Goal: Task Accomplishment & Management: Use online tool/utility

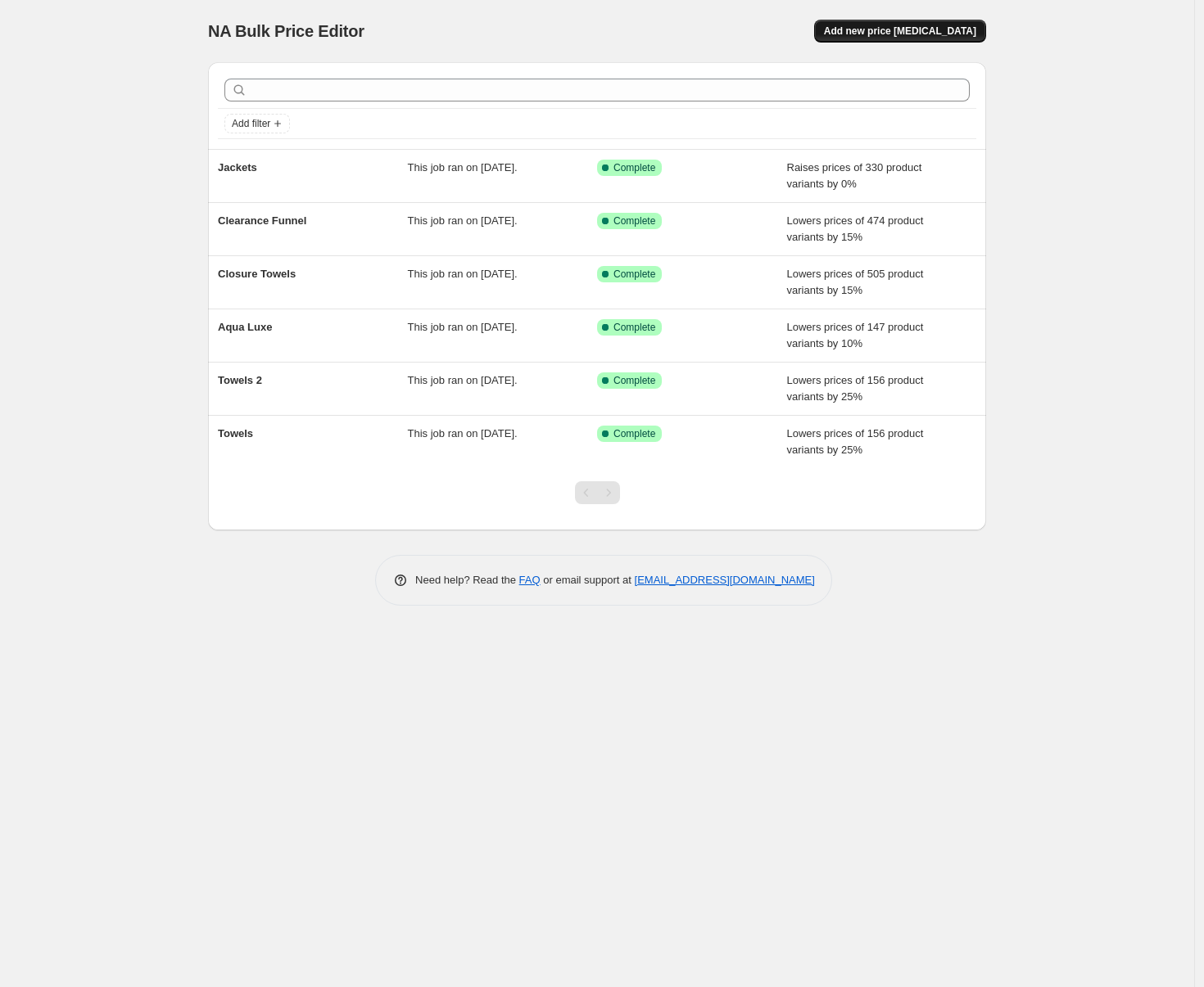
click at [888, 22] on button "Add new price [MEDICAL_DATA]" at bounding box center [900, 31] width 172 height 23
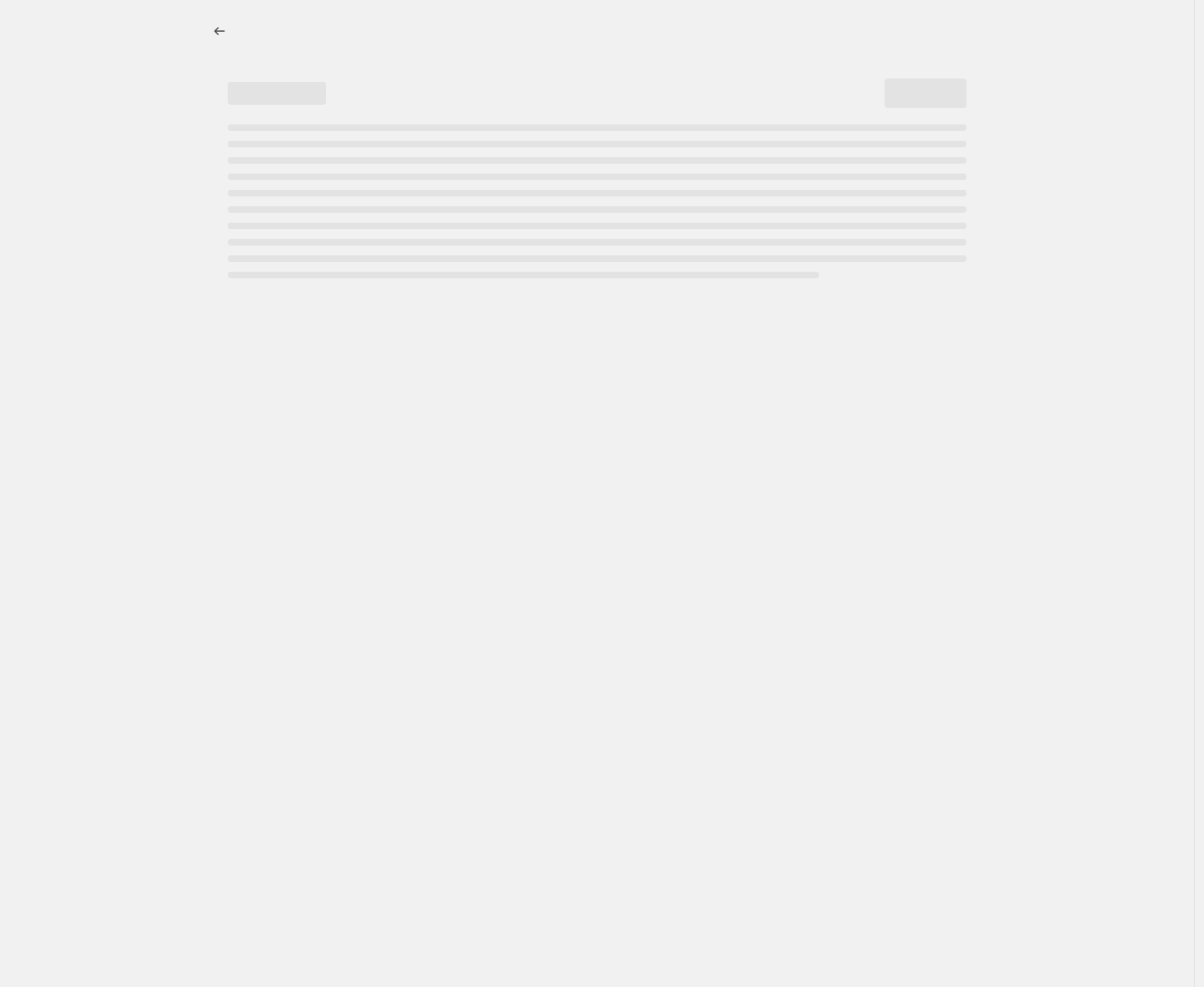
select select "percentage"
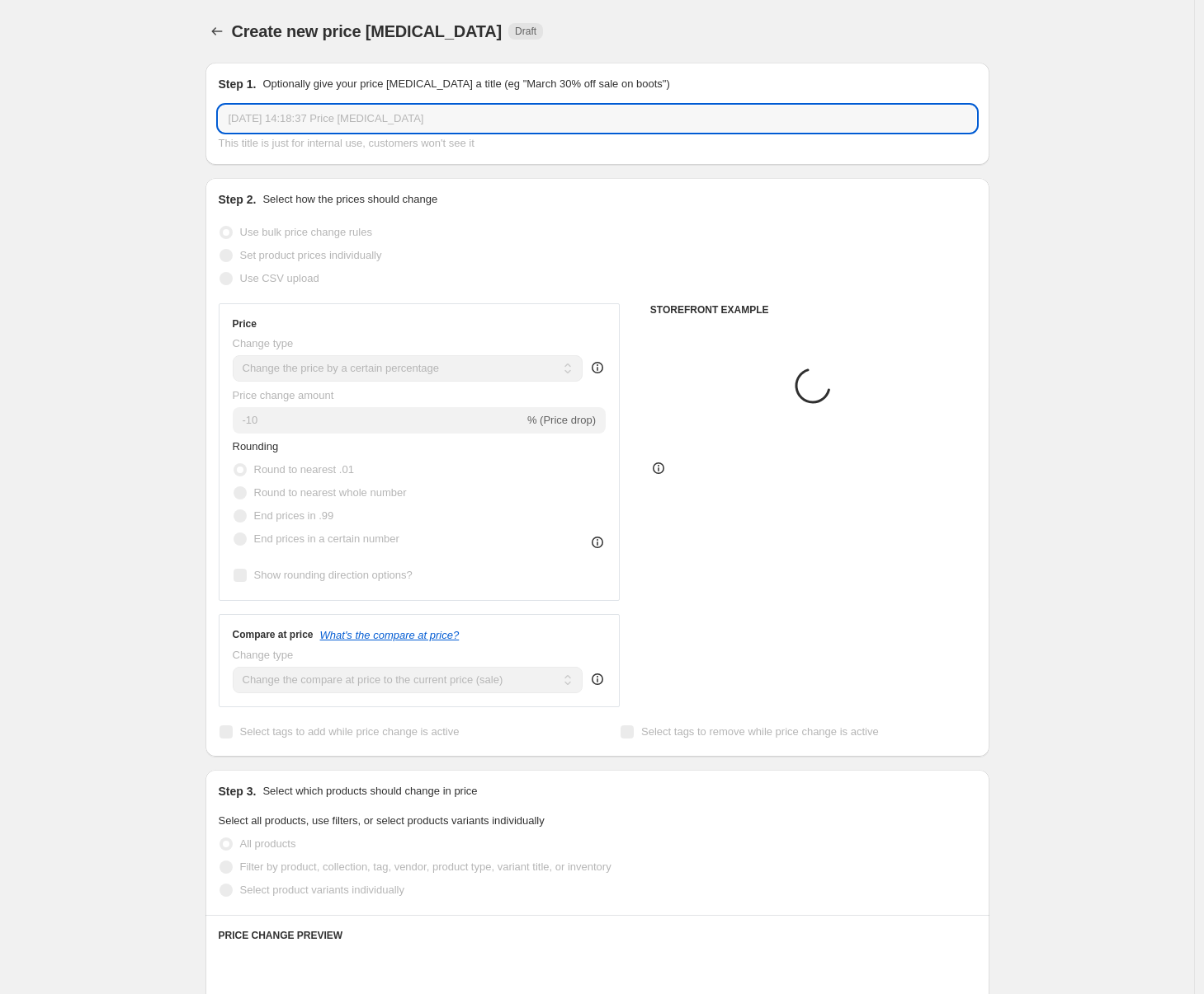
click at [374, 108] on input "[DATE] 14:18:37 Price [MEDICAL_DATA]" at bounding box center [597, 118] width 758 height 26
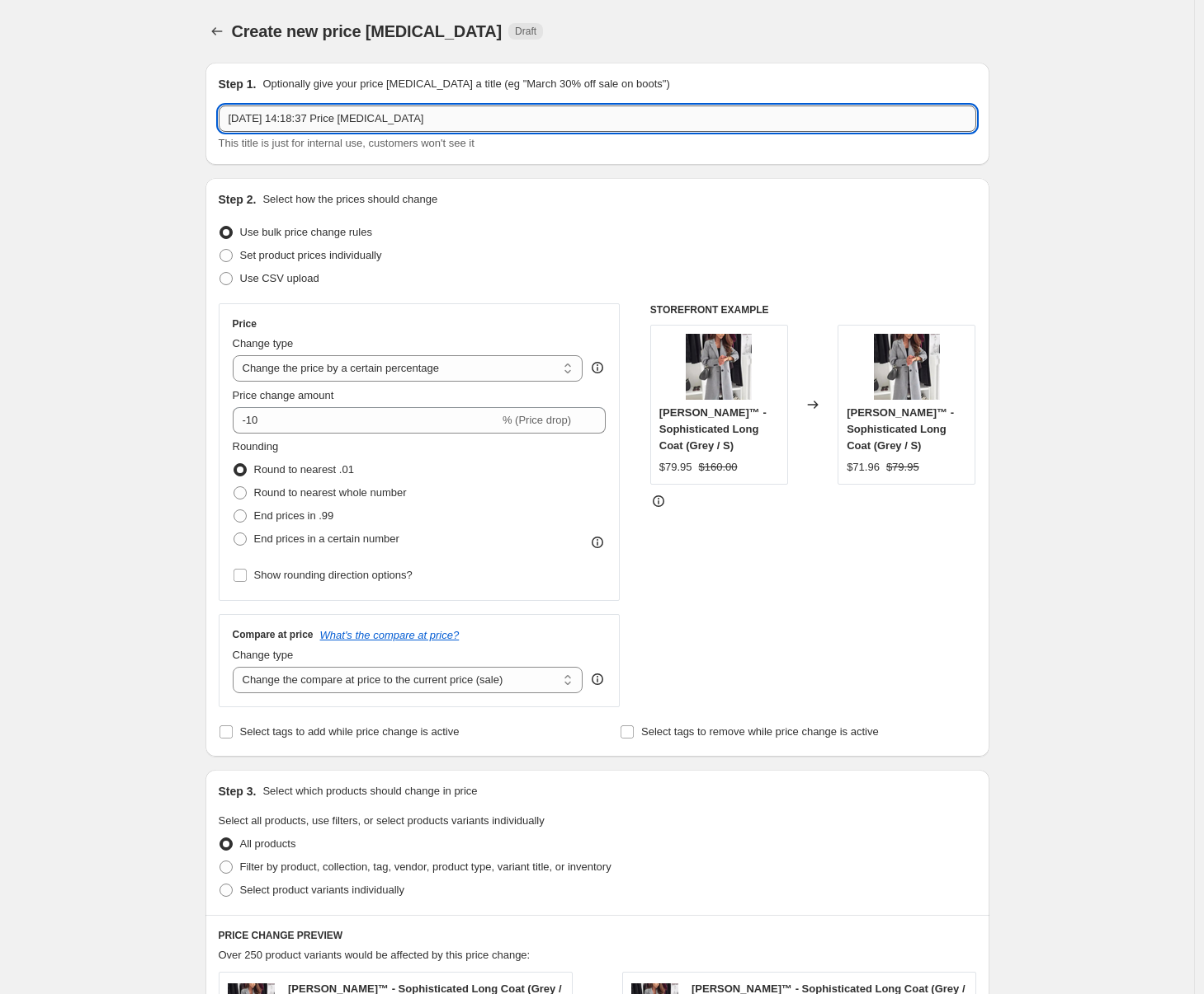
click at [374, 108] on input "[DATE] 14:18:37 Price [MEDICAL_DATA]" at bounding box center [597, 118] width 758 height 26
type input "Spring Cleaning Sale"
click at [181, 158] on div "Create new price [MEDICAL_DATA]. This page is ready Create new price [MEDICAL_D…" at bounding box center [597, 837] width 1193 height 1675
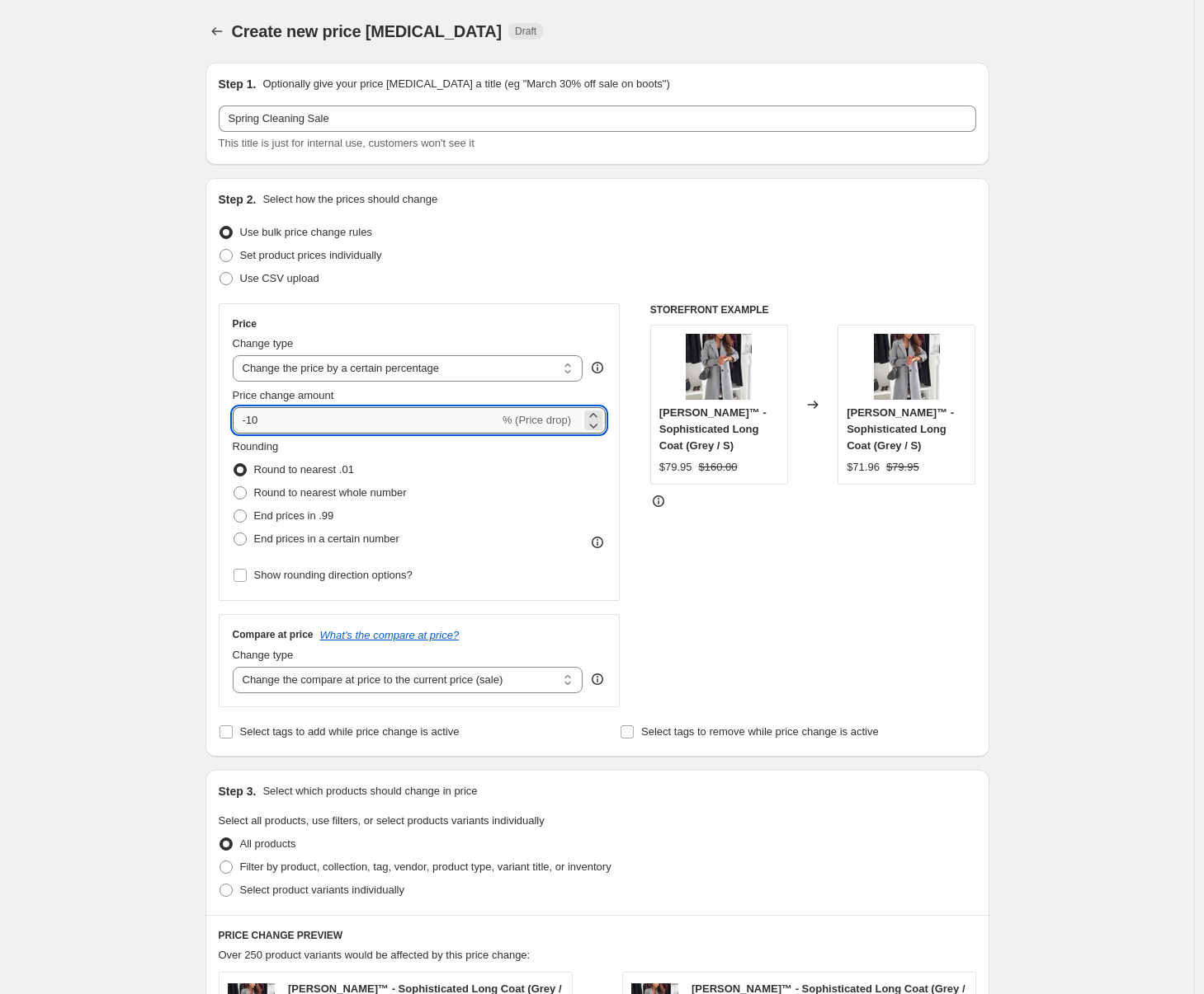
click at [358, 422] on input "-10" at bounding box center [366, 420] width 267 height 26
click at [254, 418] on input "-10" at bounding box center [366, 420] width 267 height 26
click at [253, 419] on input "-10" at bounding box center [366, 420] width 267 height 26
type input "-0"
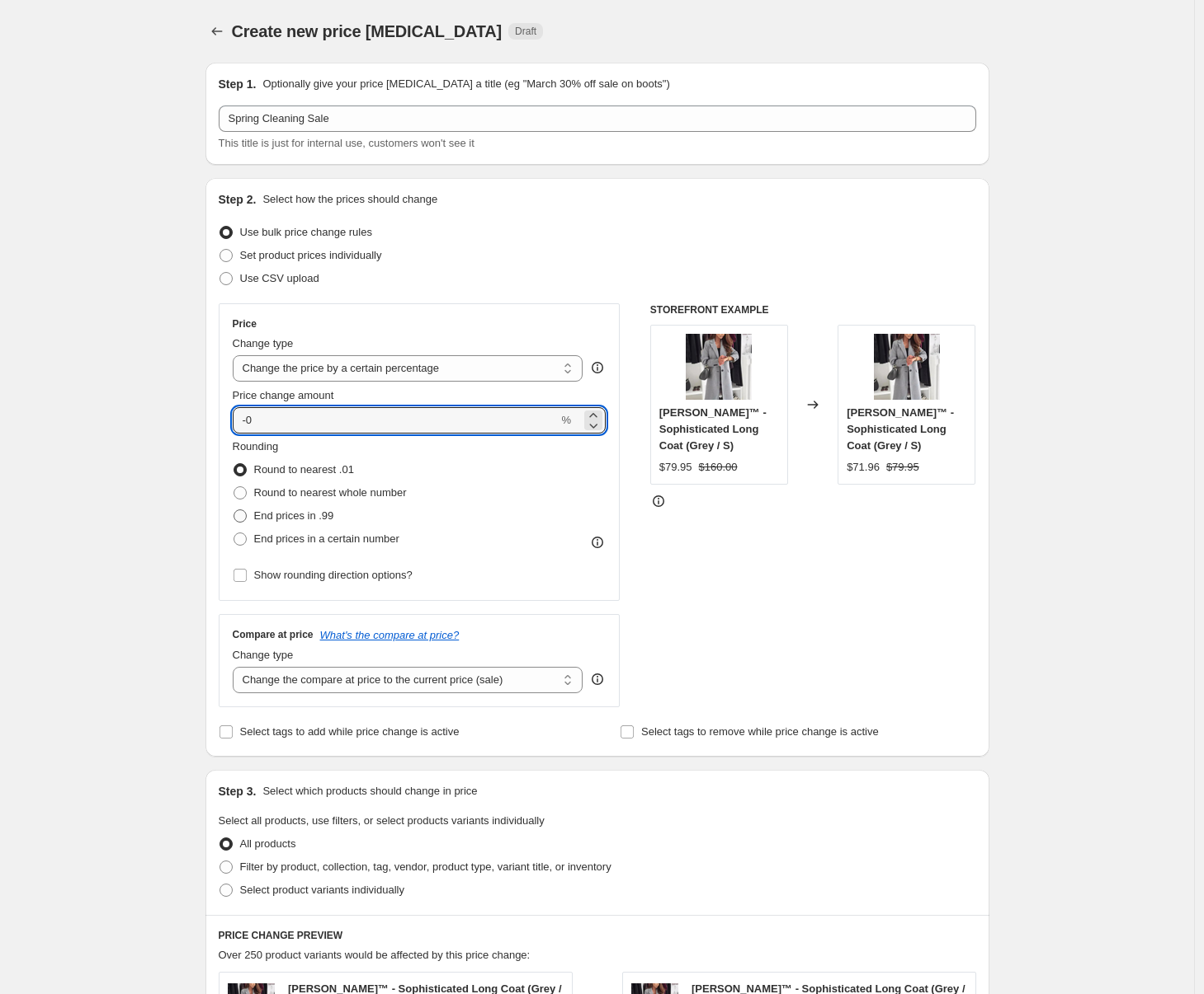
drag, startPoint x: 184, startPoint y: 425, endPoint x: 264, endPoint y: 514, distance: 119.7
click at [184, 427] on div "Create new price [MEDICAL_DATA]. This page is ready Create new price [MEDICAL_D…" at bounding box center [597, 837] width 1193 height 1675
click at [262, 544] on span "End prices in a certain number" at bounding box center [327, 538] width 146 height 13
click at [234, 533] on input "End prices in a certain number" at bounding box center [234, 532] width 1 height 1
radio input "true"
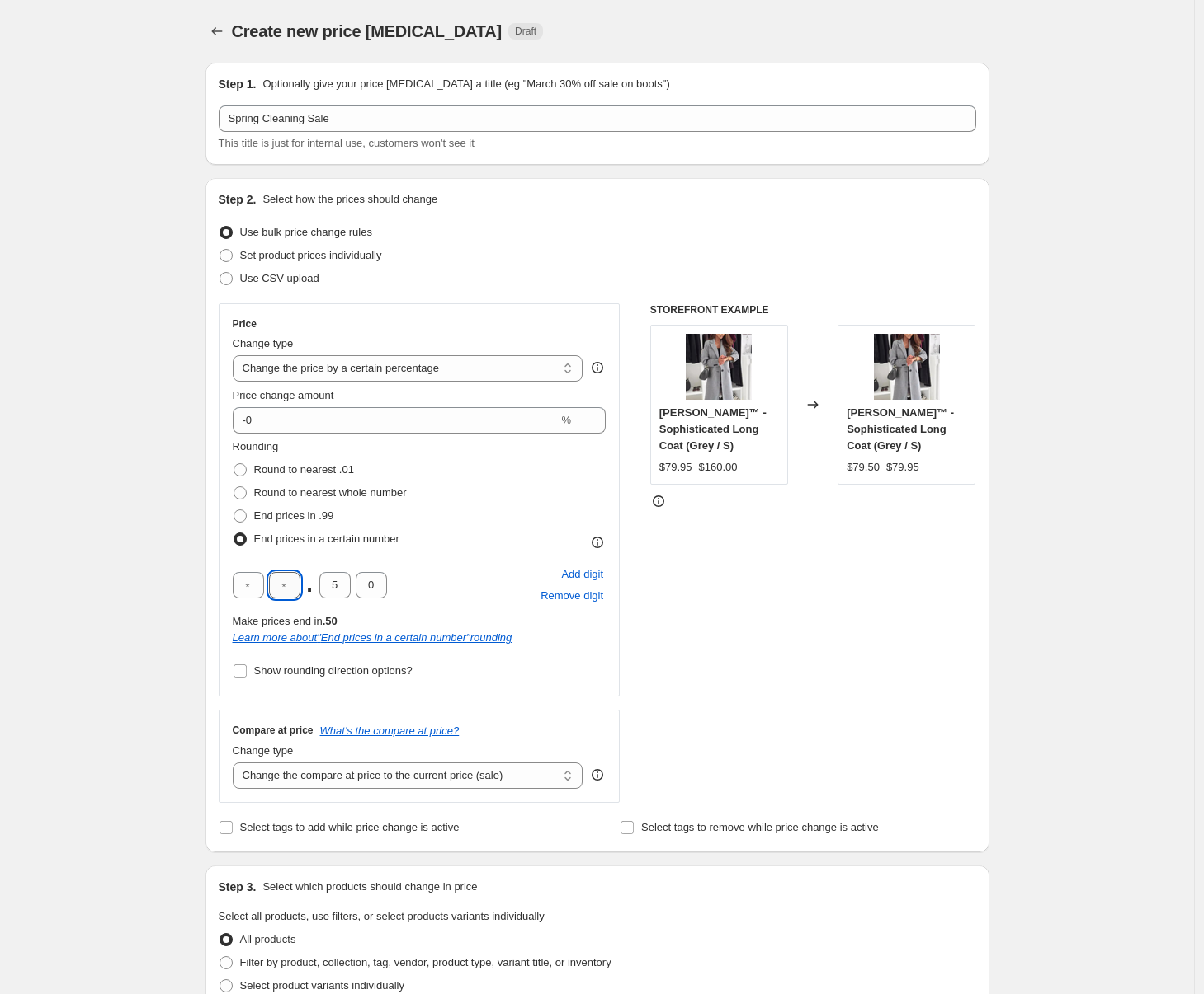
click at [298, 583] on input "text" at bounding box center [284, 585] width 31 height 26
type input "4"
type input "9"
type input "4"
type input "5"
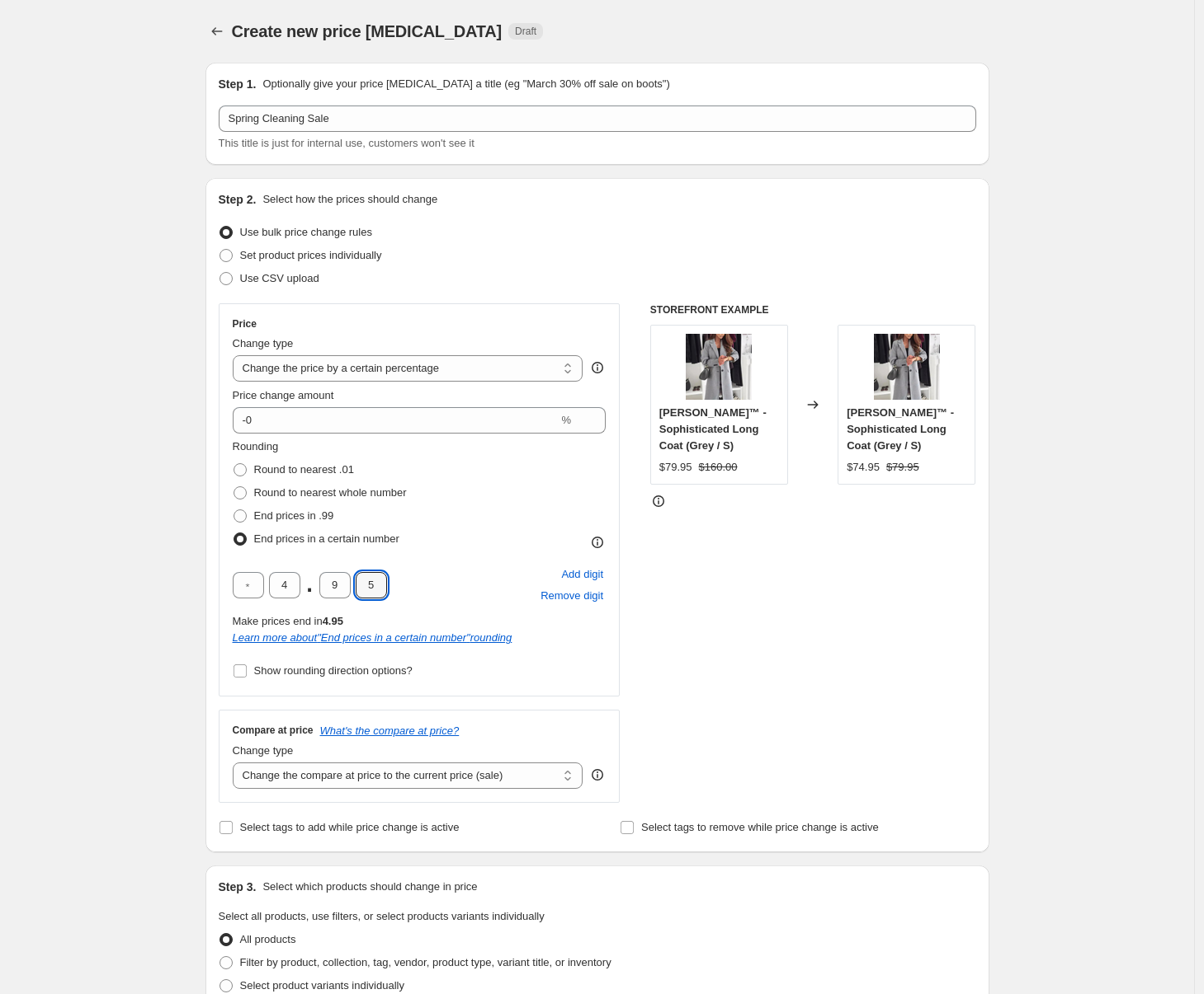
click at [169, 587] on div "Create new price [MEDICAL_DATA]. This page is ready Create new price [MEDICAL_D…" at bounding box center [597, 884] width 1193 height 1770
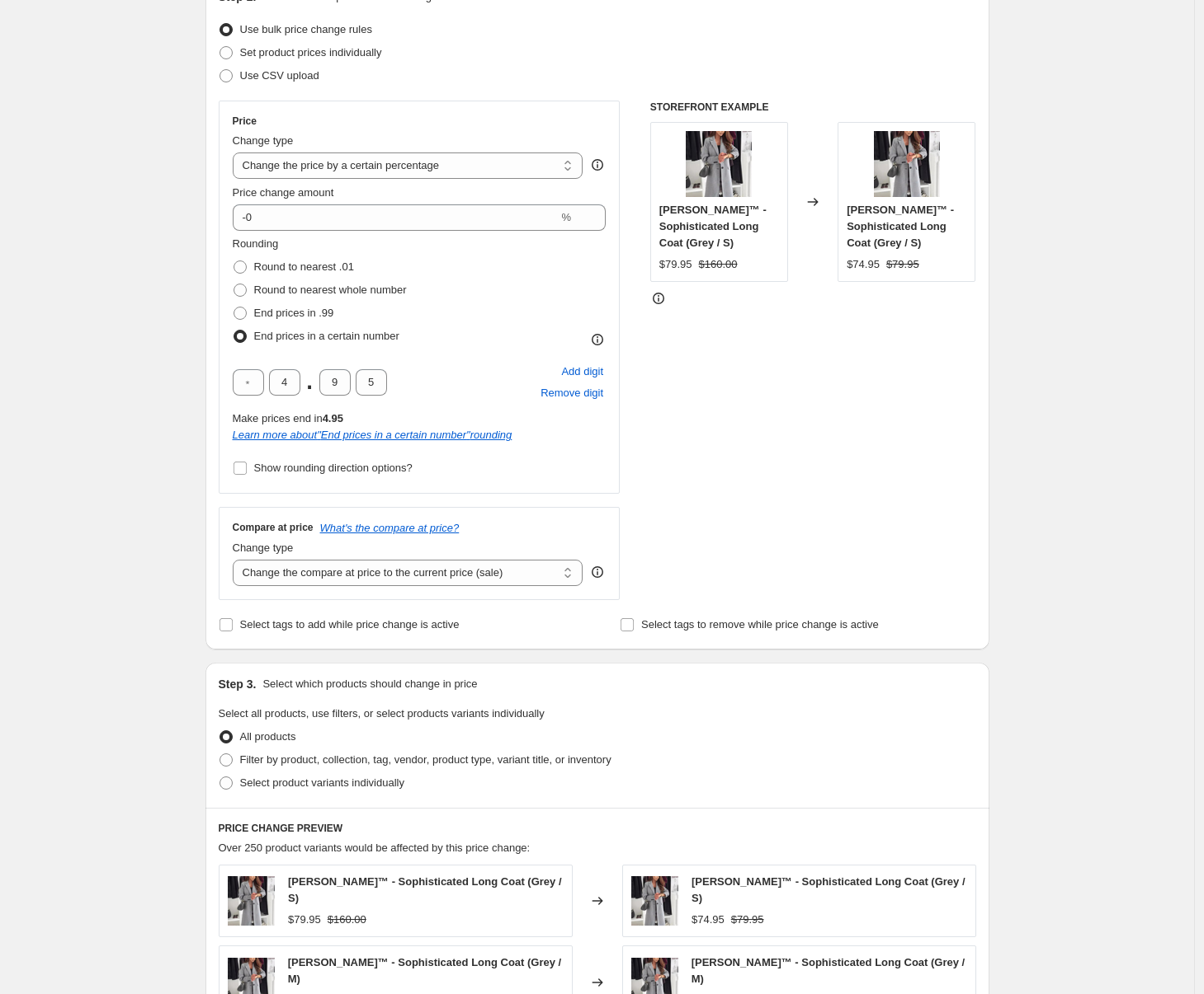
scroll to position [240, 0]
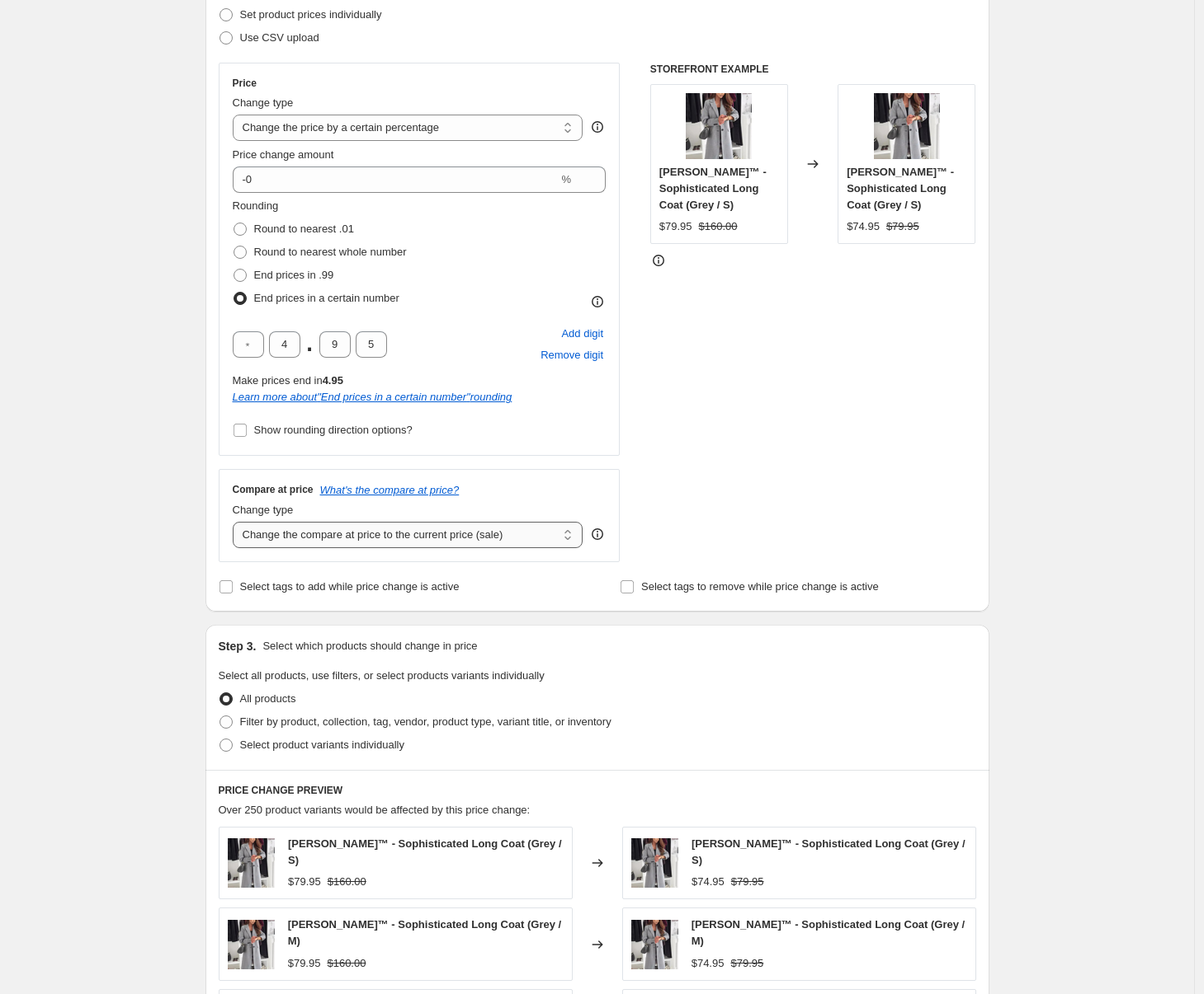
click at [410, 534] on select "Change the compare at price to the current price (sale) Change the compare at p…" at bounding box center [407, 534] width 350 height 26
select select "percentage"
click at [237, 522] on select "Change the compare at price to the current price (sale) Change the compare at p…" at bounding box center [407, 534] width 350 height 26
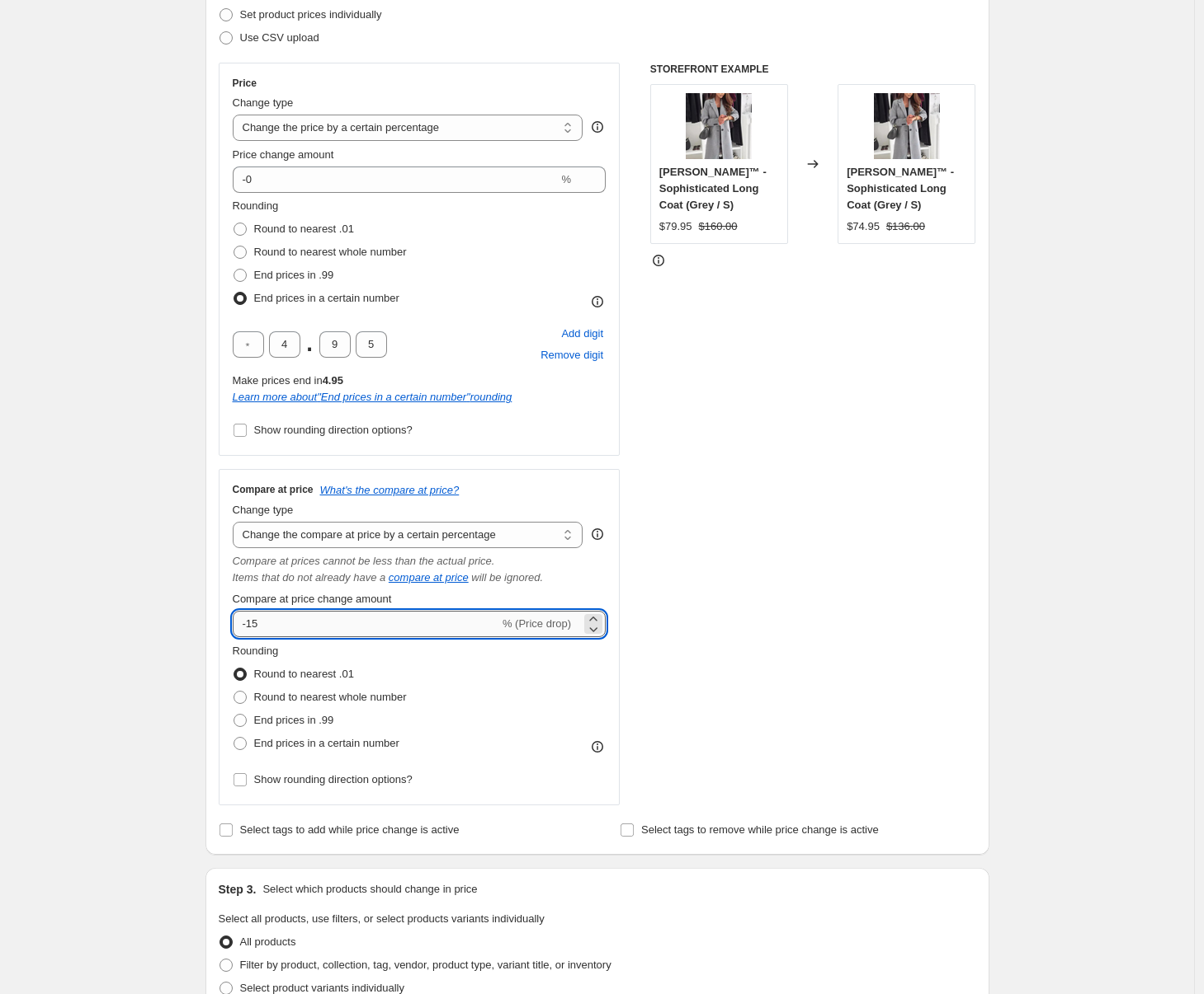
click at [348, 624] on input "-15" at bounding box center [366, 624] width 267 height 26
type input "-1"
type input "-0"
click at [357, 755] on div "Rounding Round to nearest .01 Round to nearest whole number End prices in .99 E…" at bounding box center [419, 717] width 374 height 148
click at [350, 748] on span "End prices in a certain number" at bounding box center [327, 743] width 146 height 13
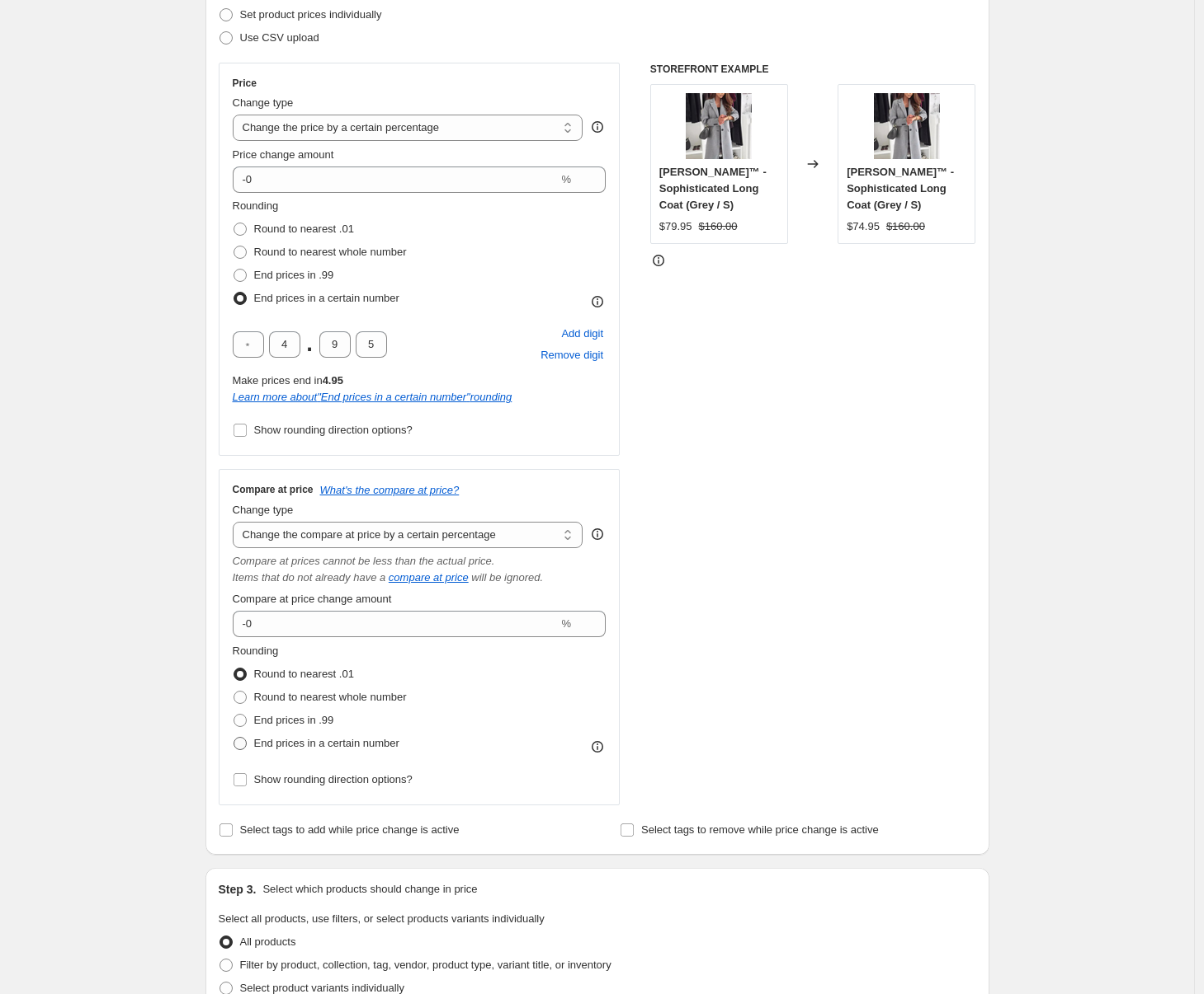
click at [234, 738] on input "End prices in a certain number" at bounding box center [234, 737] width 1 height 1
radio input "true"
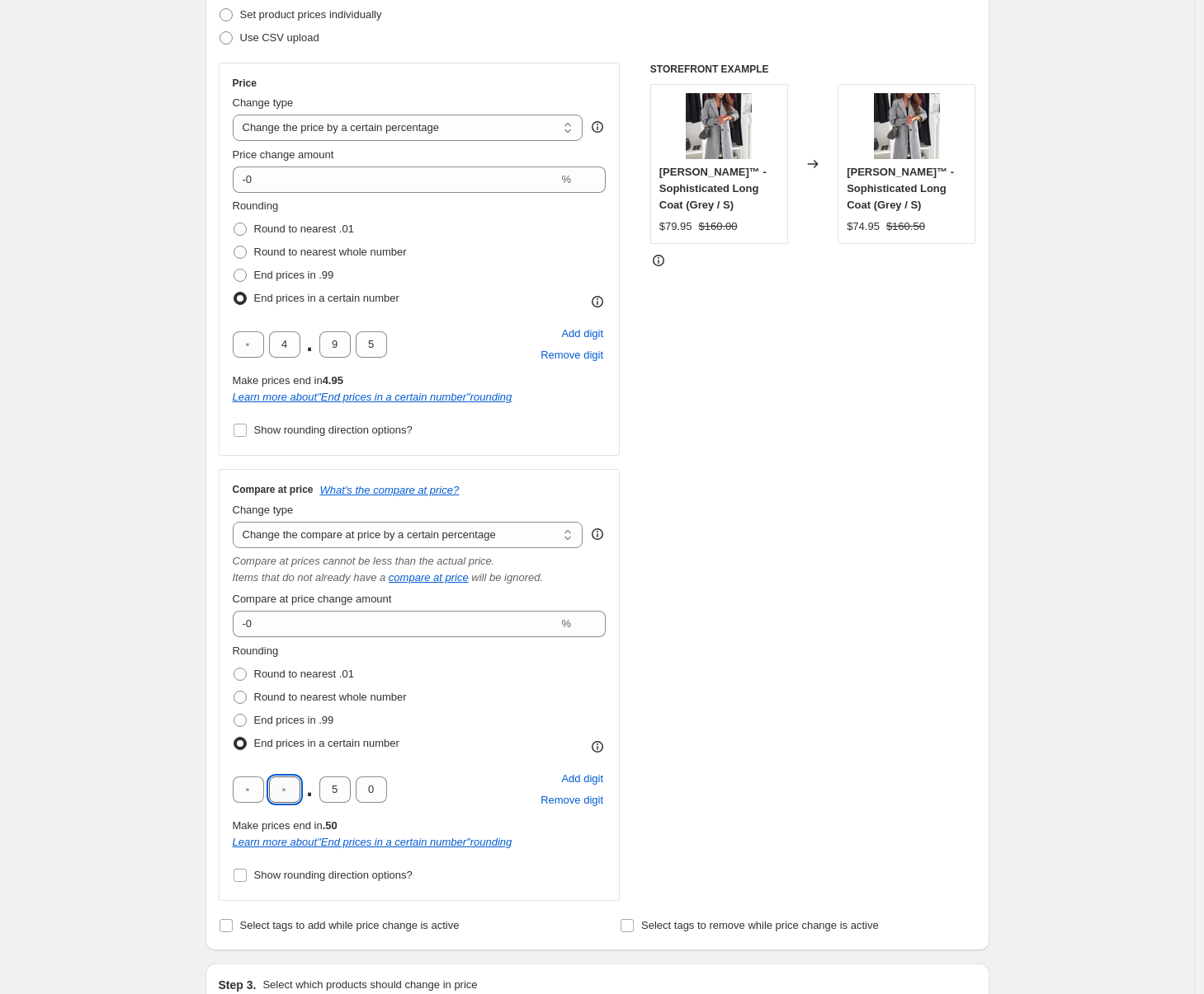
click at [282, 789] on input "text" at bounding box center [284, 789] width 31 height 26
type input "4"
type input "9"
type input "4"
type input "5"
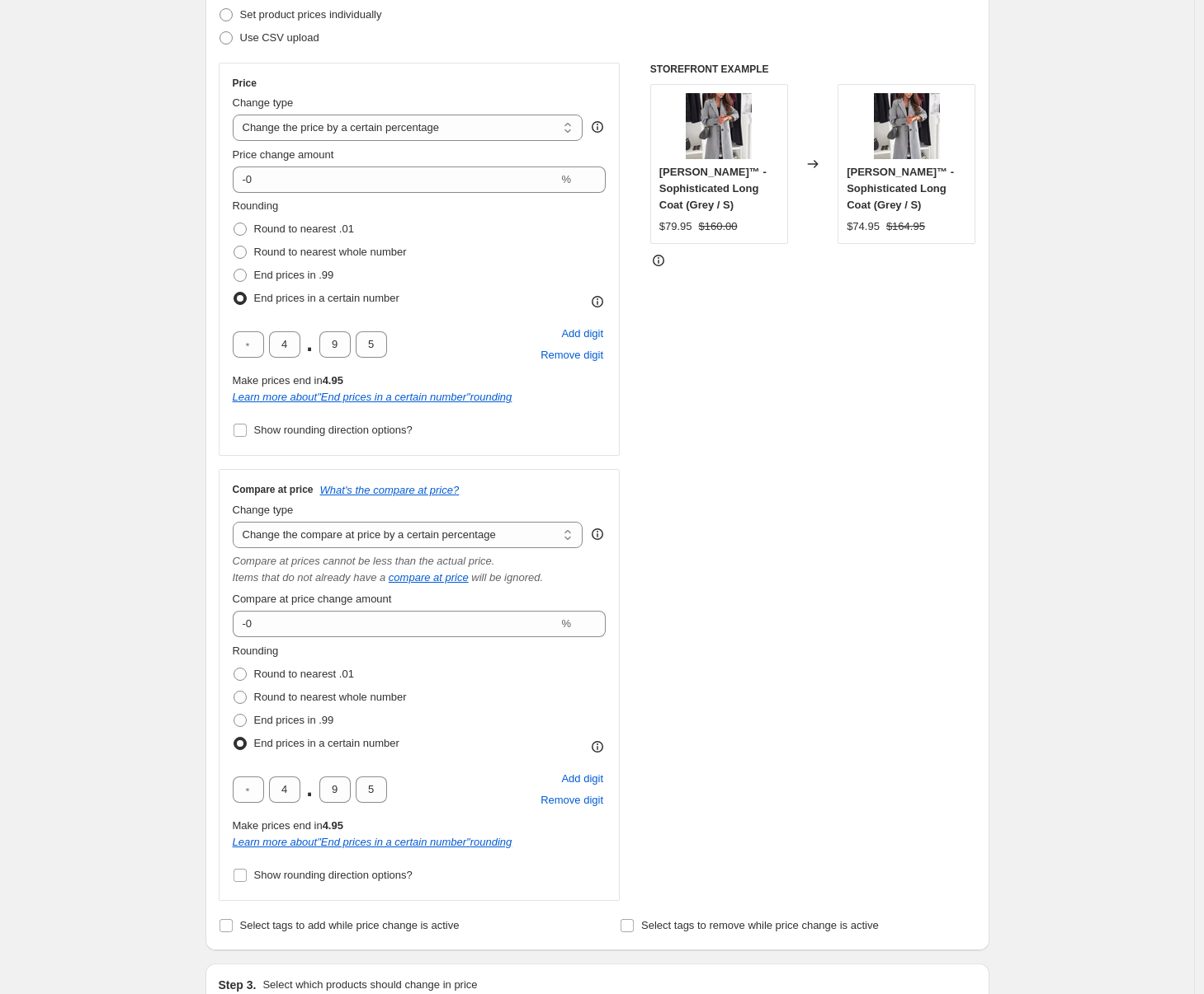
drag, startPoint x: 830, startPoint y: 674, endPoint x: 967, endPoint y: 620, distance: 147.3
click at [830, 674] on div "STOREFRONT EXAMPLE [PERSON_NAME]™ - Sophisticated Long Coat (Grey / S) $79.95 $…" at bounding box center [813, 482] width 326 height 839
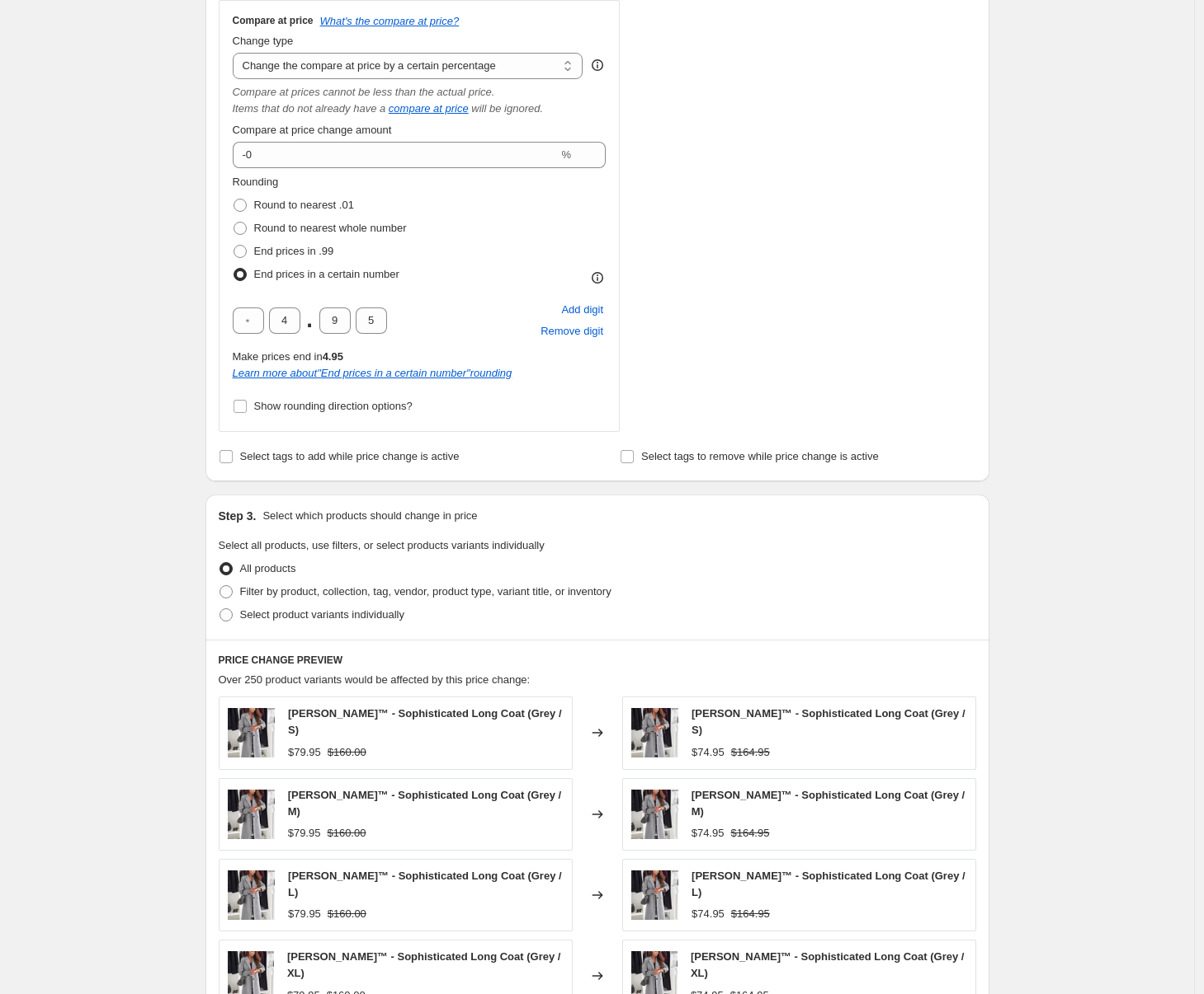
scroll to position [1088, 0]
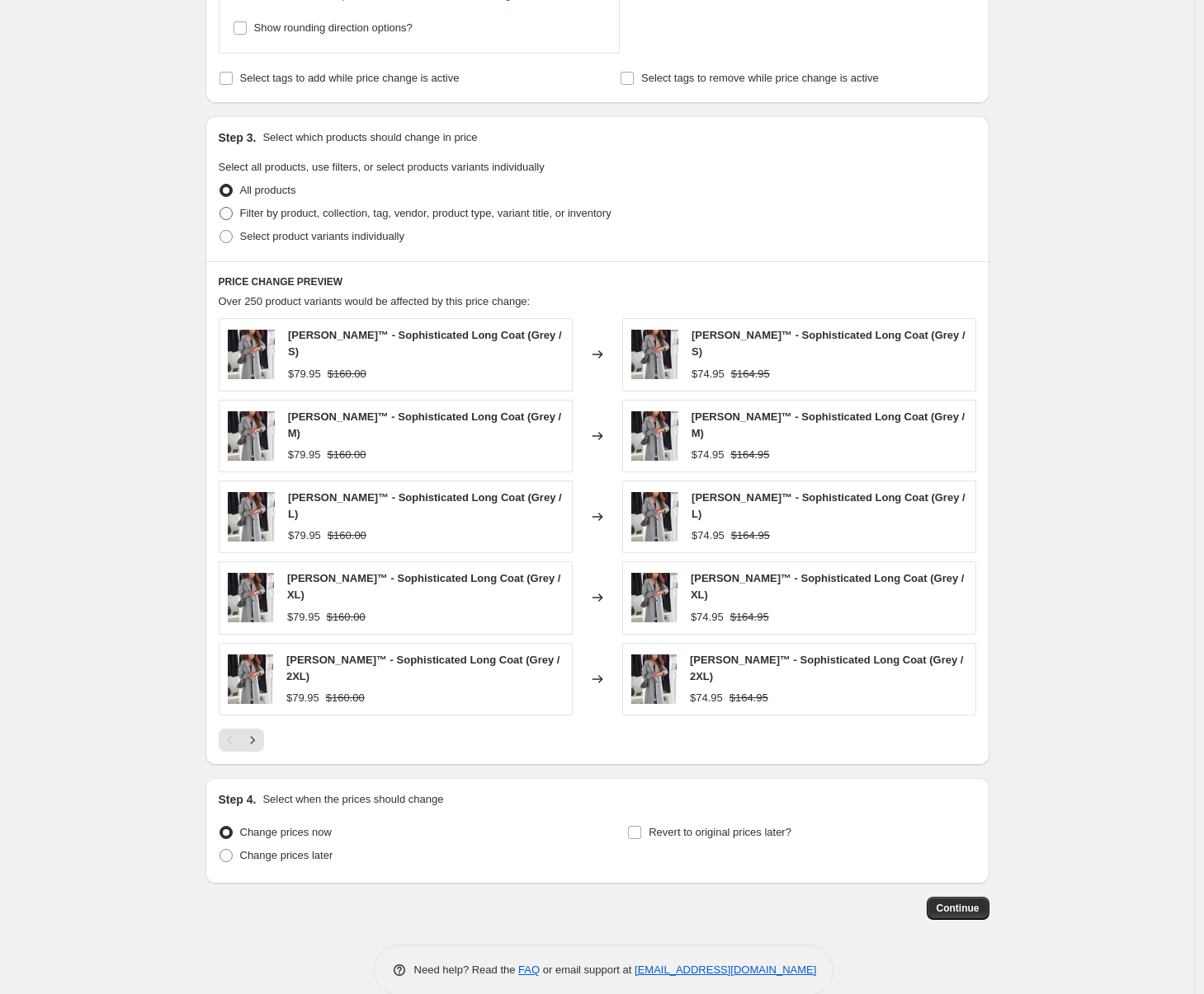
click at [352, 208] on span "Filter by product, collection, tag, vendor, product type, variant title, or inv…" at bounding box center [425, 212] width 372 height 13
click at [220, 208] on input "Filter by product, collection, tag, vendor, product type, variant title, or inv…" at bounding box center [219, 207] width 1 height 1
radio input "true"
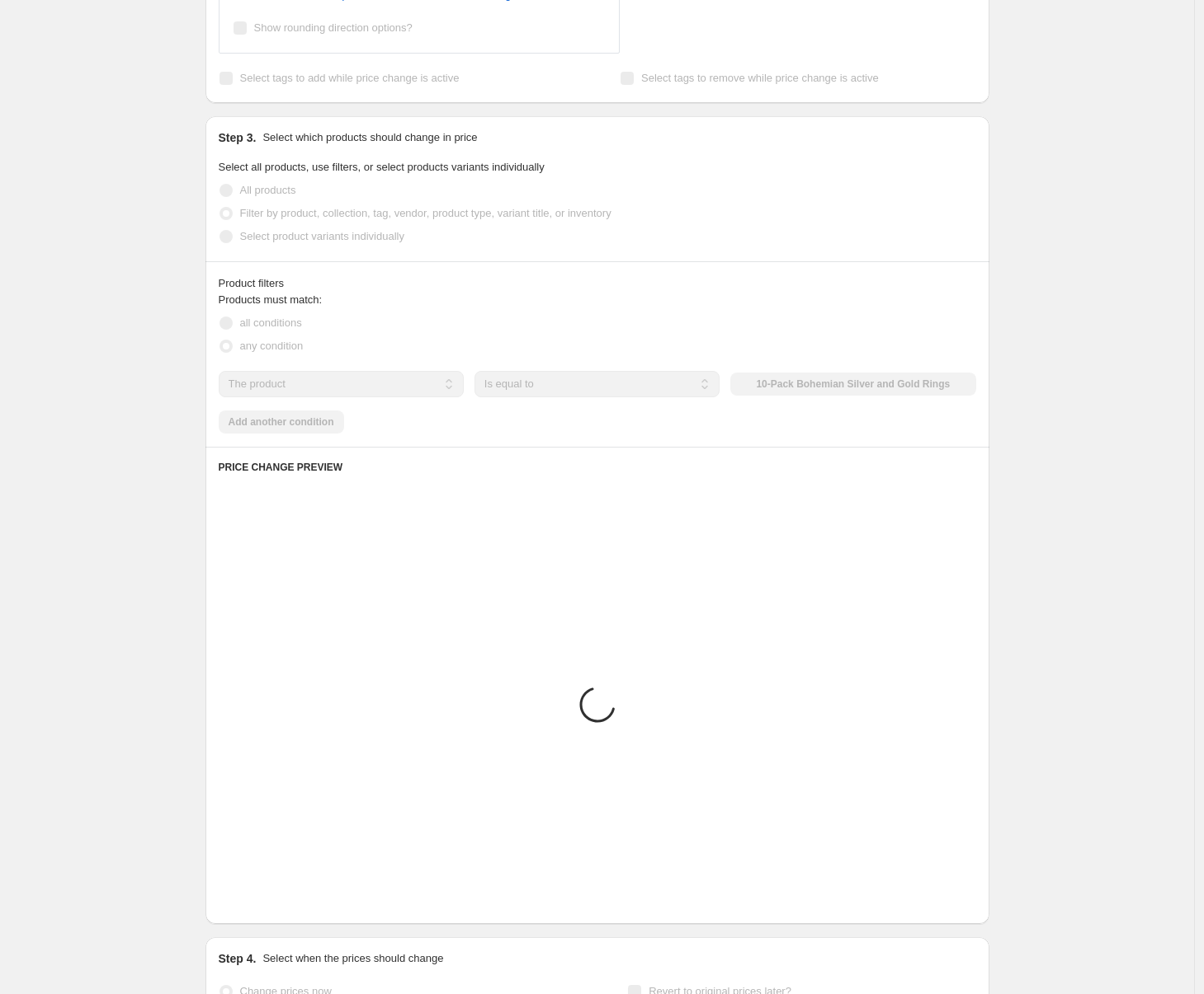
click at [350, 383] on div "Product filters Products must match: all conditions any condition The product T…" at bounding box center [598, 354] width 784 height 185
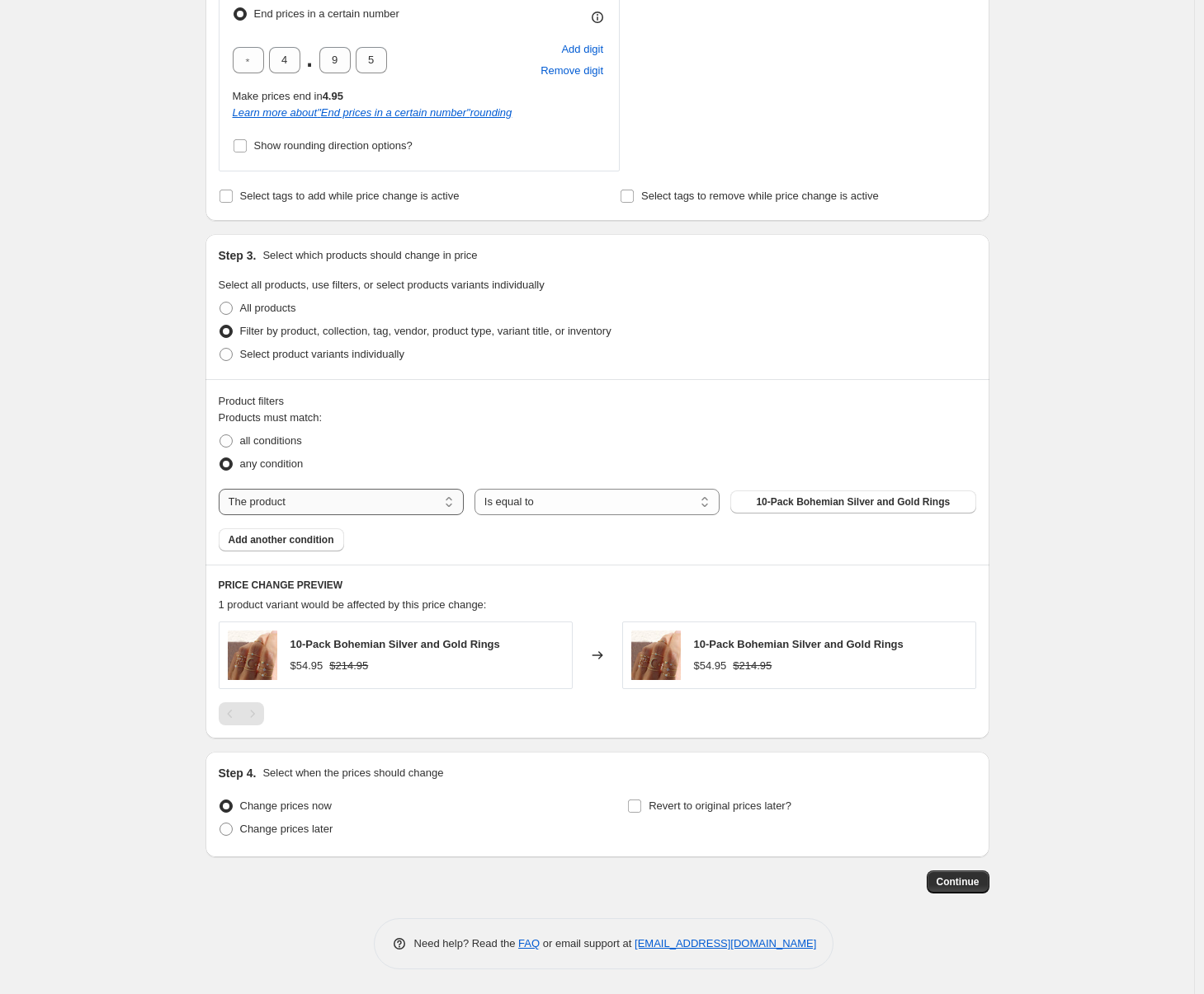
click at [383, 507] on select "The product The product's collection The product's tag The product's vendor The…" at bounding box center [341, 501] width 245 height 26
select select "collection"
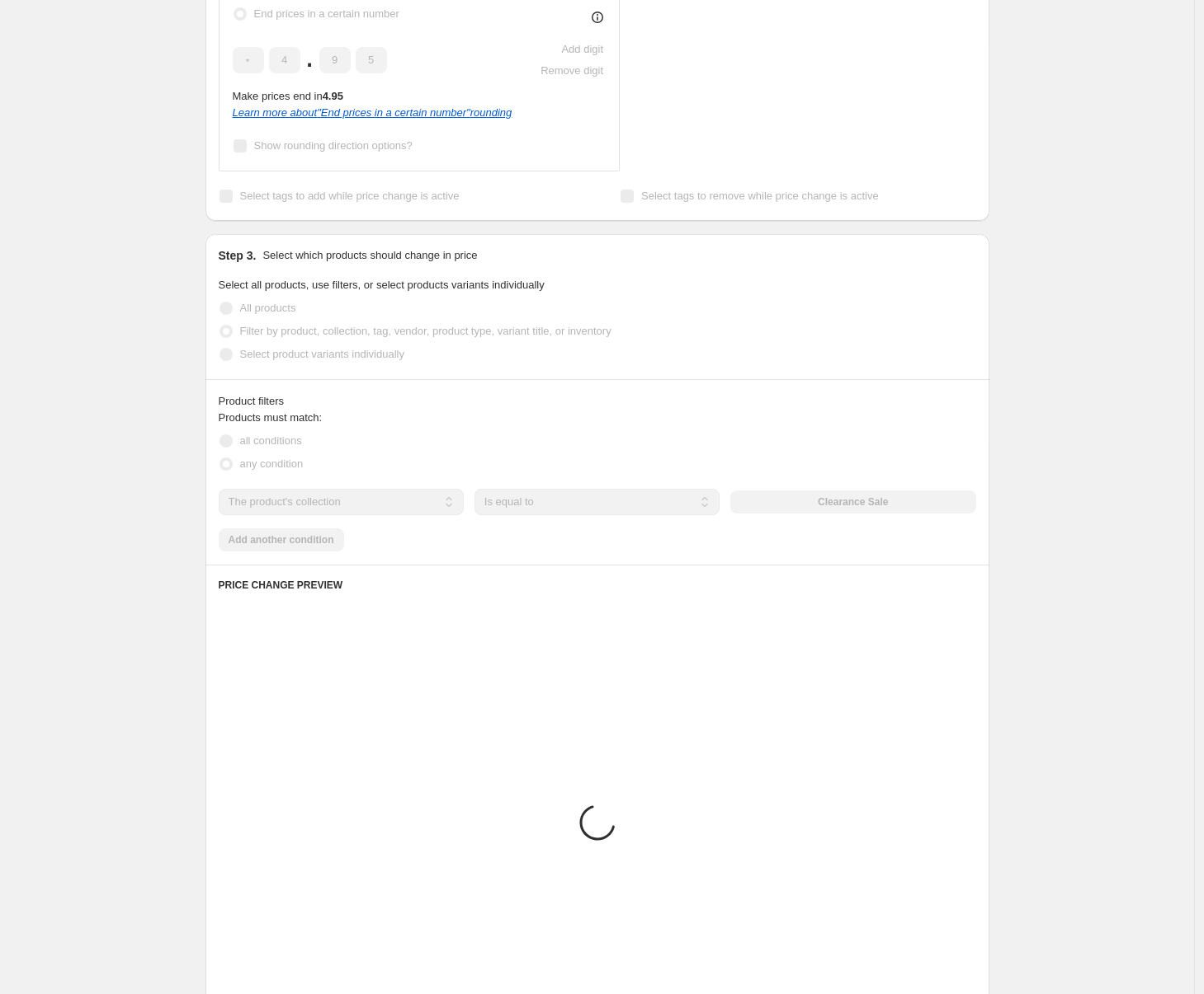
scroll to position [858, 0]
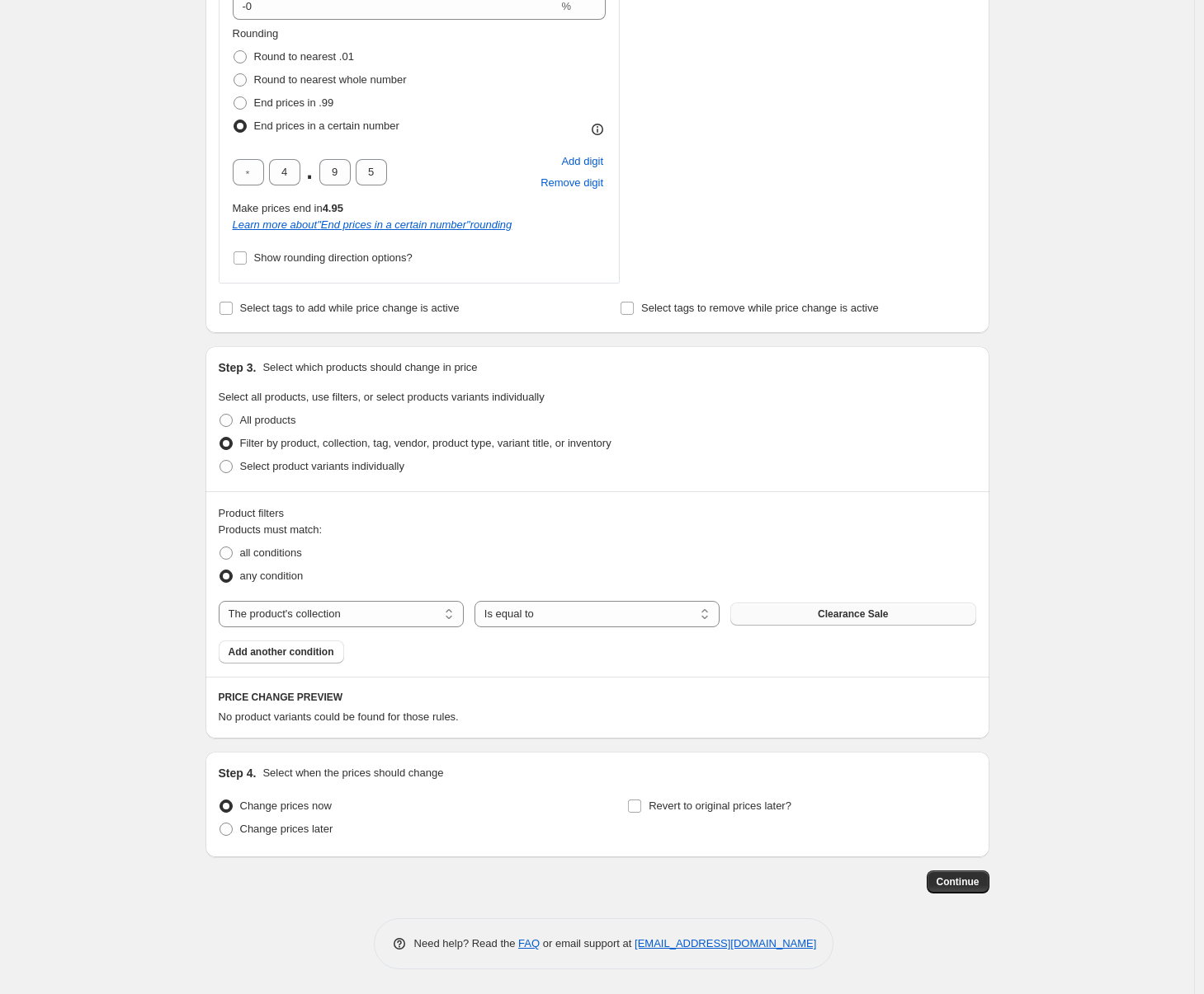
click at [855, 617] on span "Clearance Sale" at bounding box center [853, 615] width 70 height 14
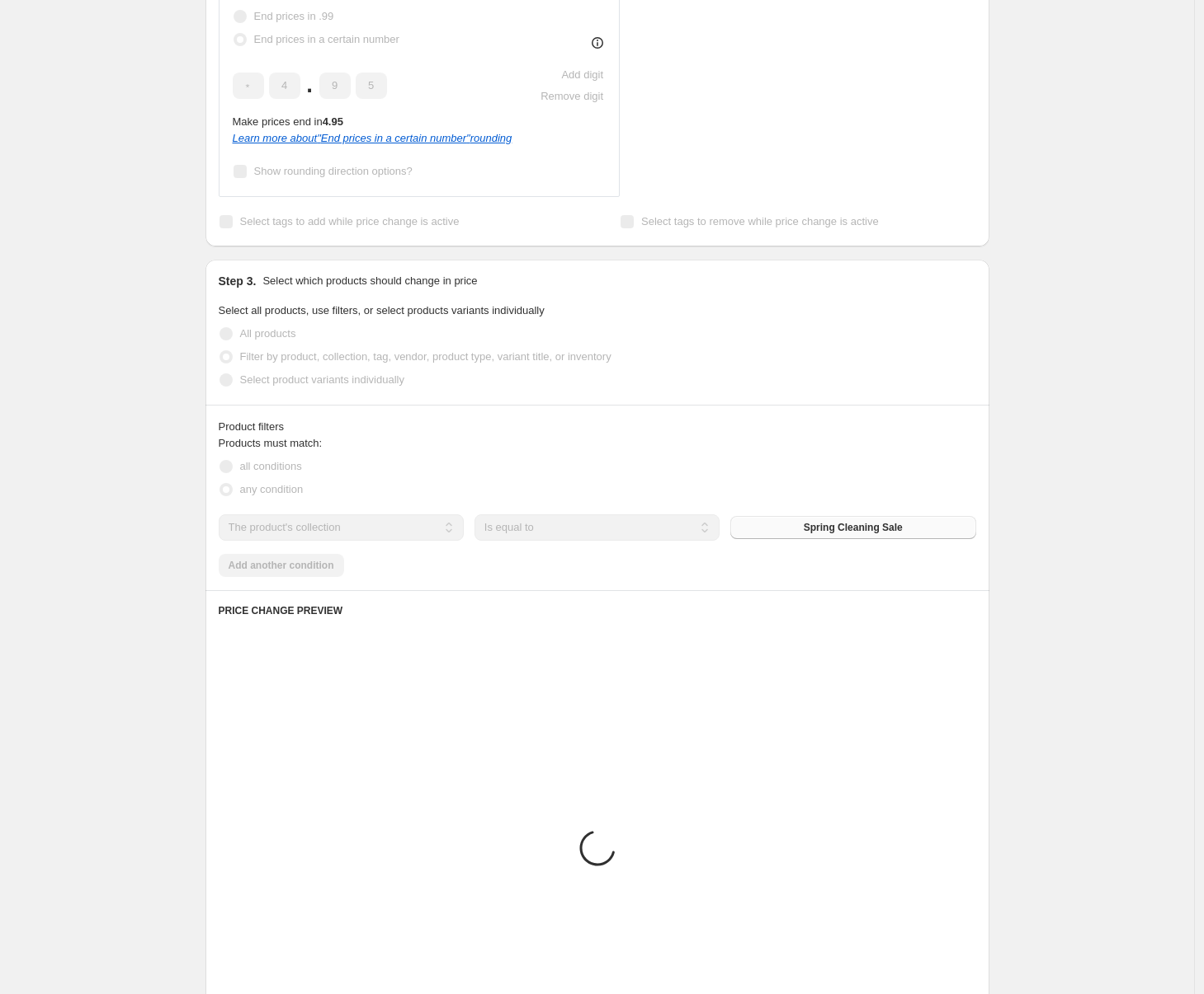
scroll to position [1274, 0]
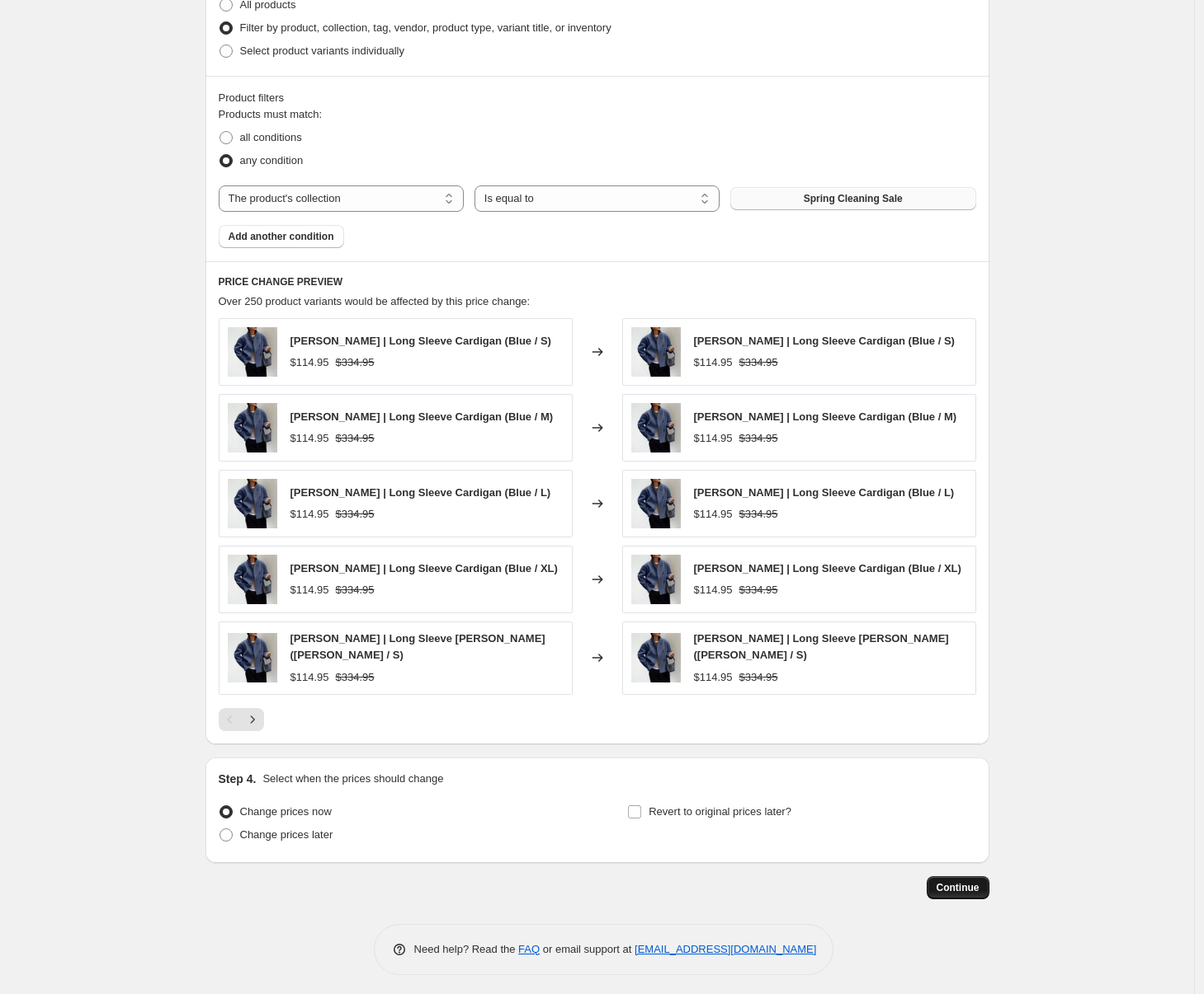
click at [974, 883] on span "Continue" at bounding box center [958, 888] width 43 height 14
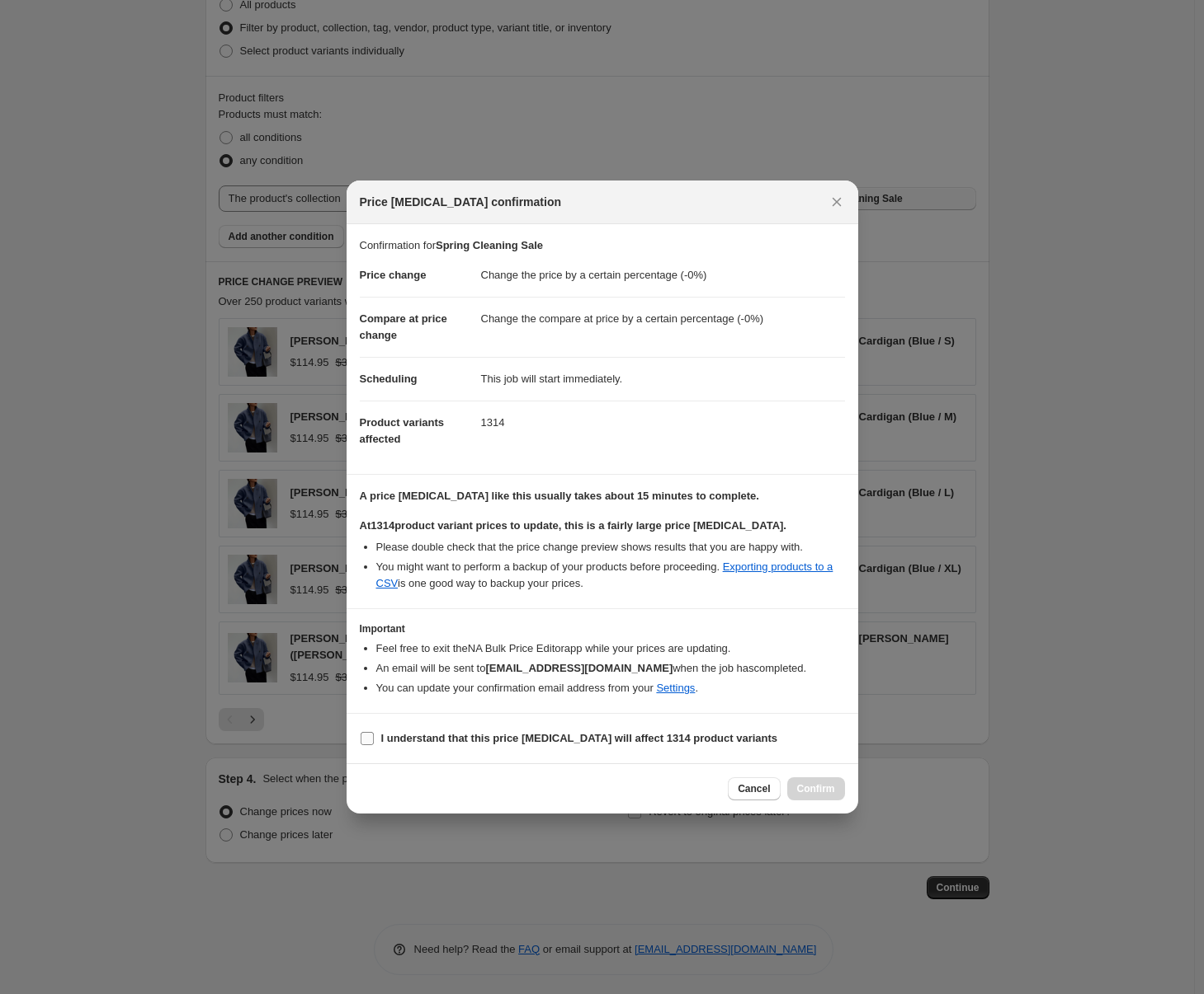
drag, startPoint x: 556, startPoint y: 739, endPoint x: 567, endPoint y: 744, distance: 12.1
click at [556, 739] on b "I understand that this price [MEDICAL_DATA] will affect 1314 product variants" at bounding box center [579, 738] width 397 height 13
click at [374, 739] on input "I understand that this price [MEDICAL_DATA] will affect 1314 product variants" at bounding box center [368, 739] width 14 height 14
checkbox input "true"
click at [818, 781] on button "Confirm" at bounding box center [816, 789] width 58 height 23
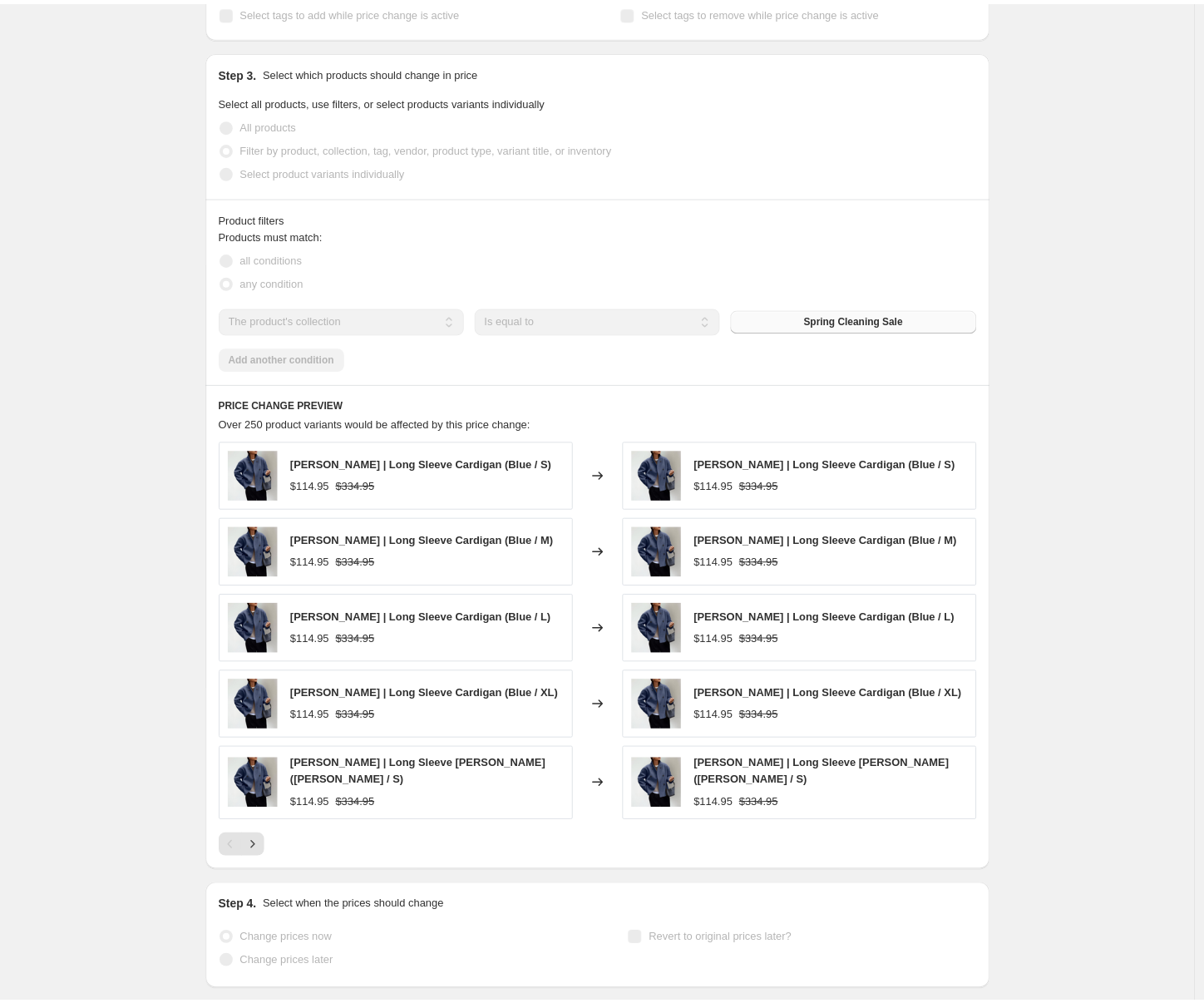
scroll to position [1329, 0]
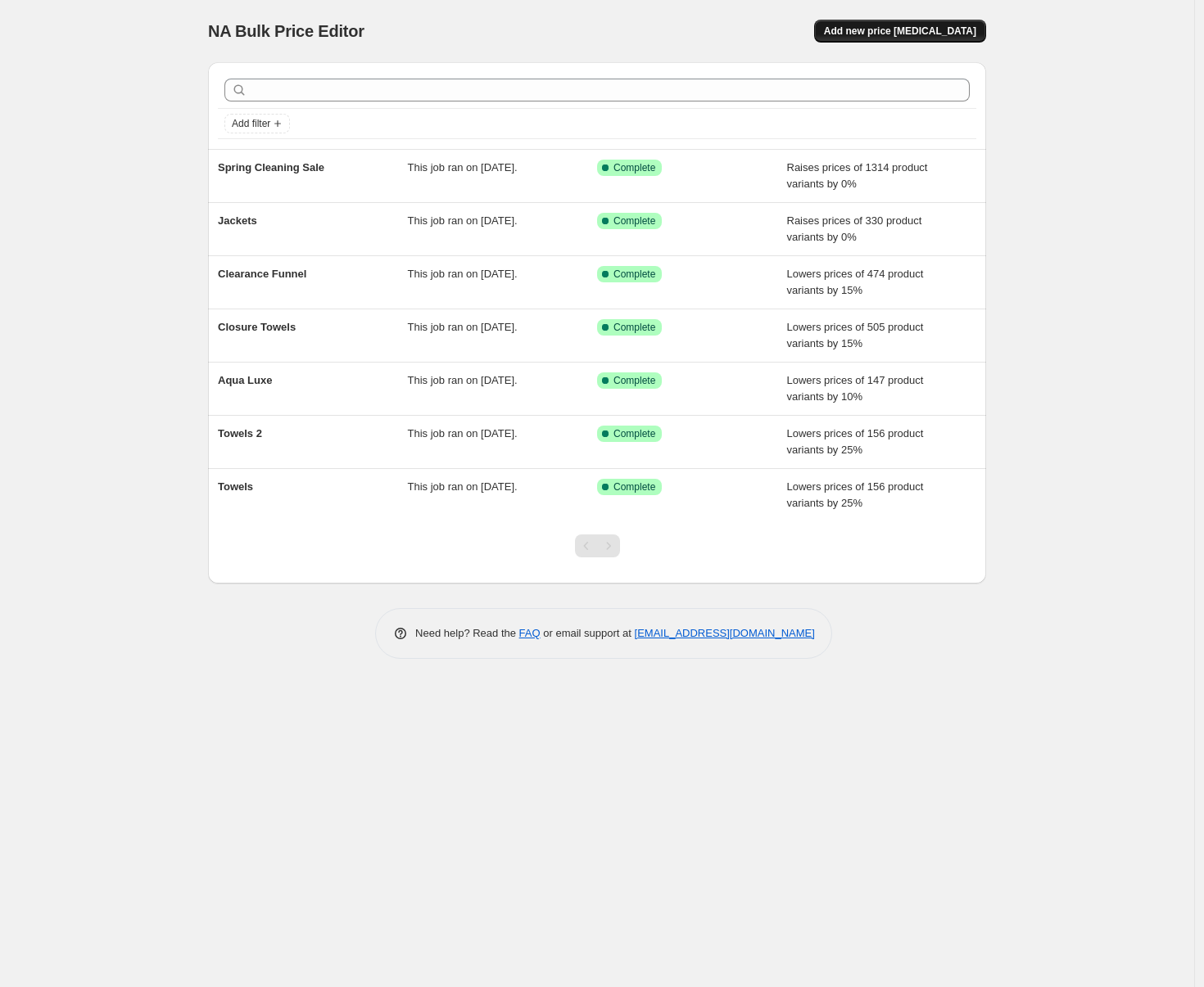
click at [879, 31] on span "Add new price [MEDICAL_DATA]" at bounding box center [900, 32] width 152 height 13
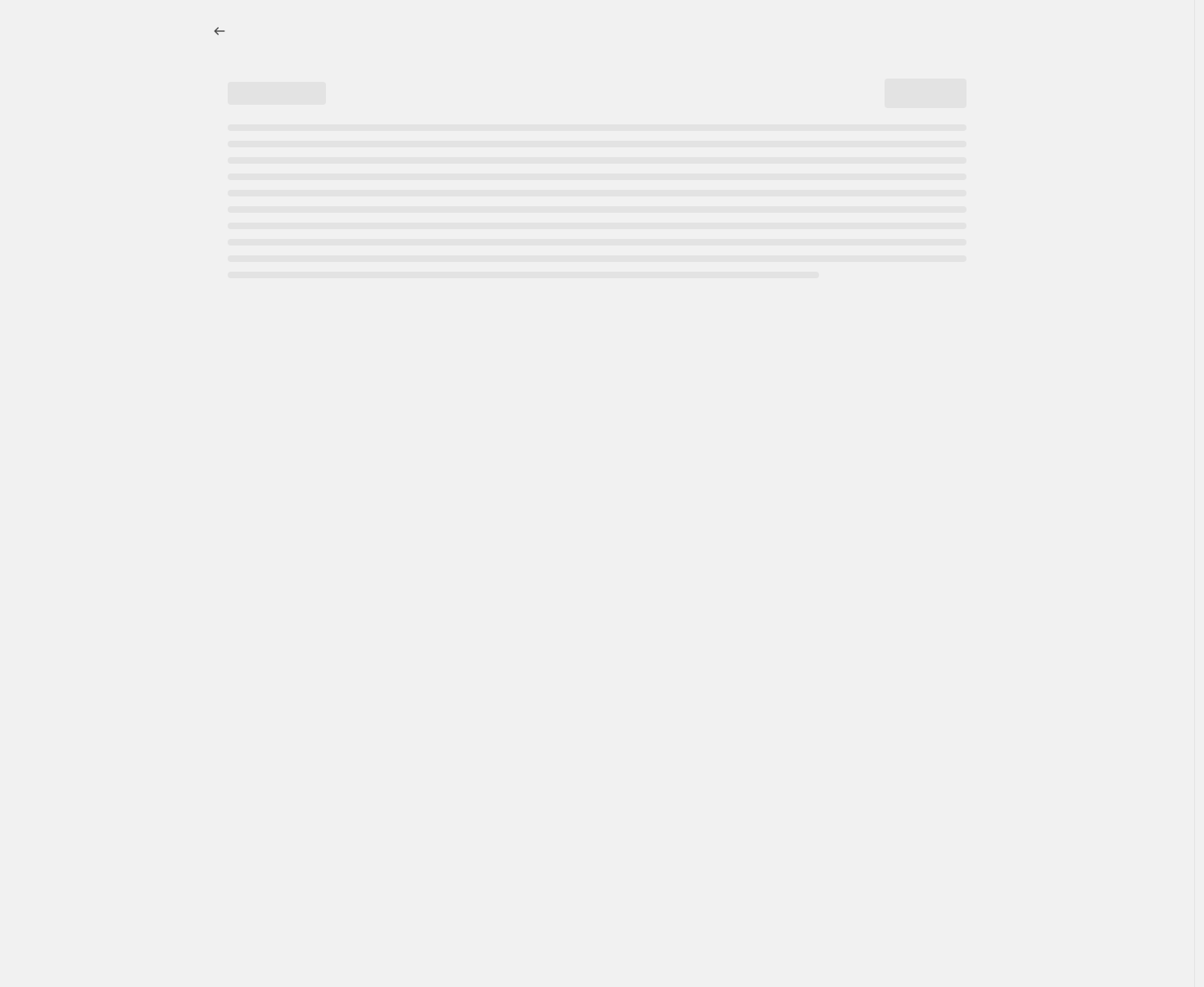
select select "percentage"
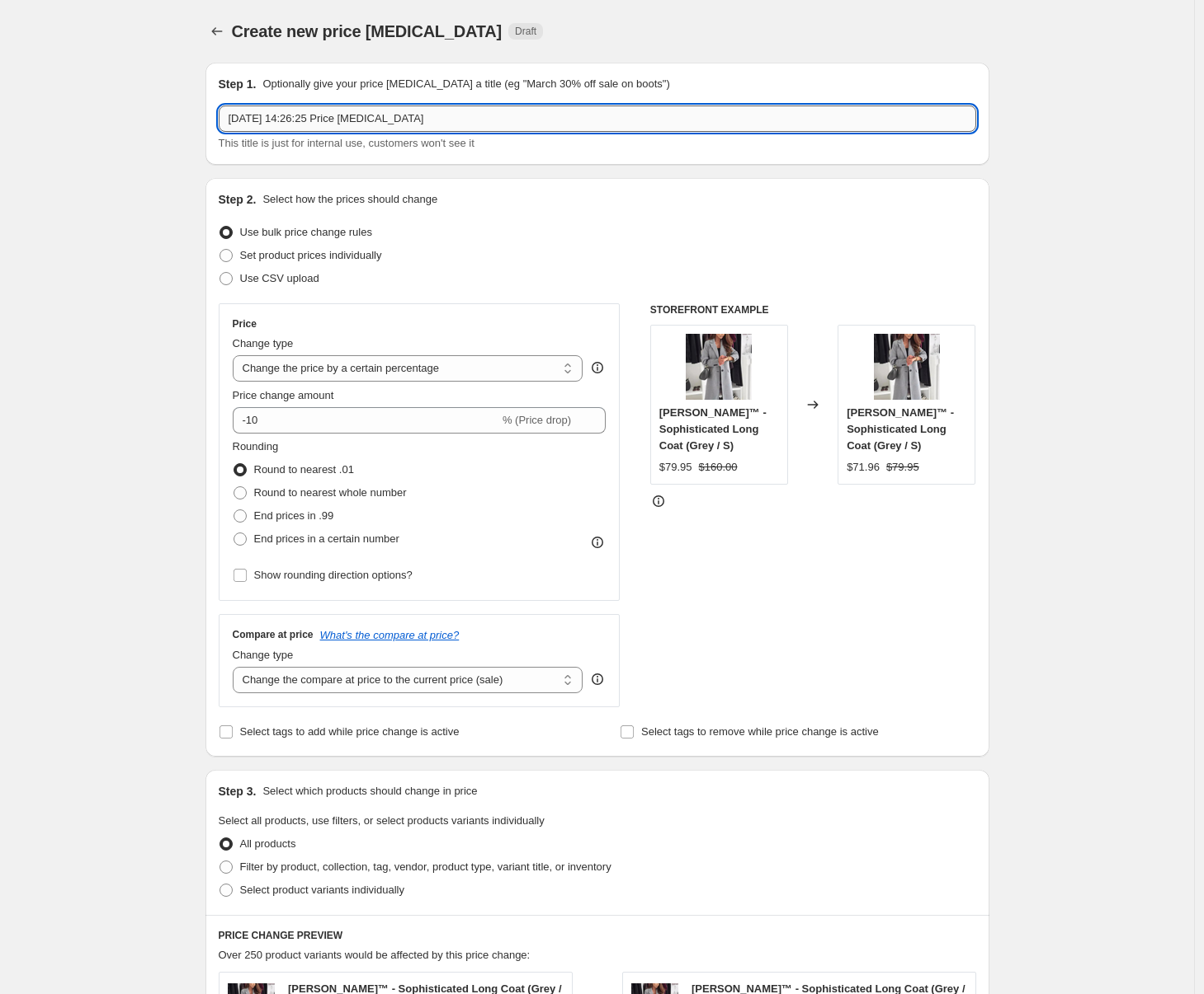
click at [801, 130] on input "[DATE] 14:26:25 Price [MEDICAL_DATA]" at bounding box center [597, 118] width 758 height 26
click at [785, 117] on input "[DATE] 14:26:25 Price [MEDICAL_DATA]" at bounding box center [597, 118] width 758 height 26
type input "Jackets"
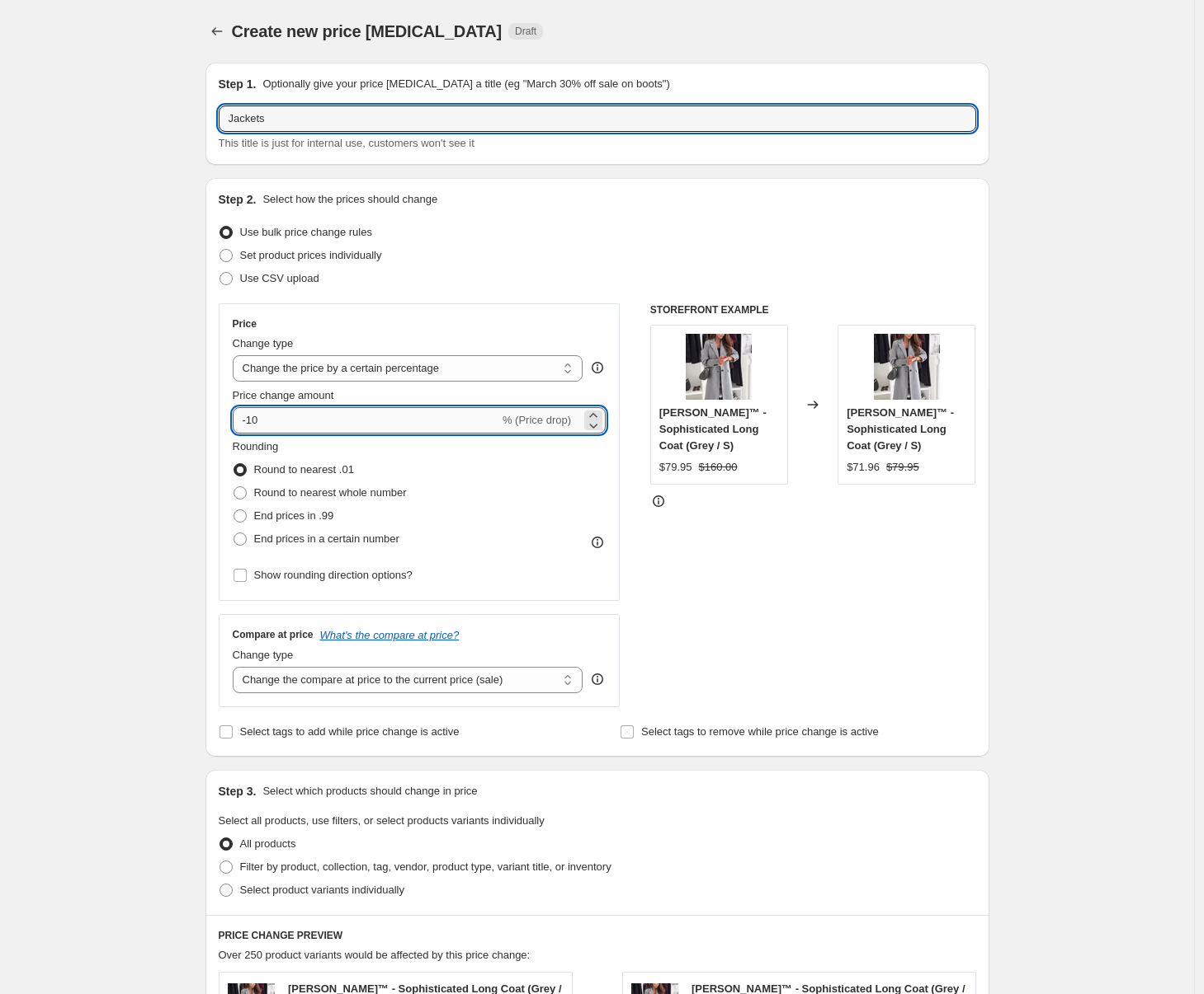
click at [294, 418] on input "-10" at bounding box center [366, 420] width 267 height 26
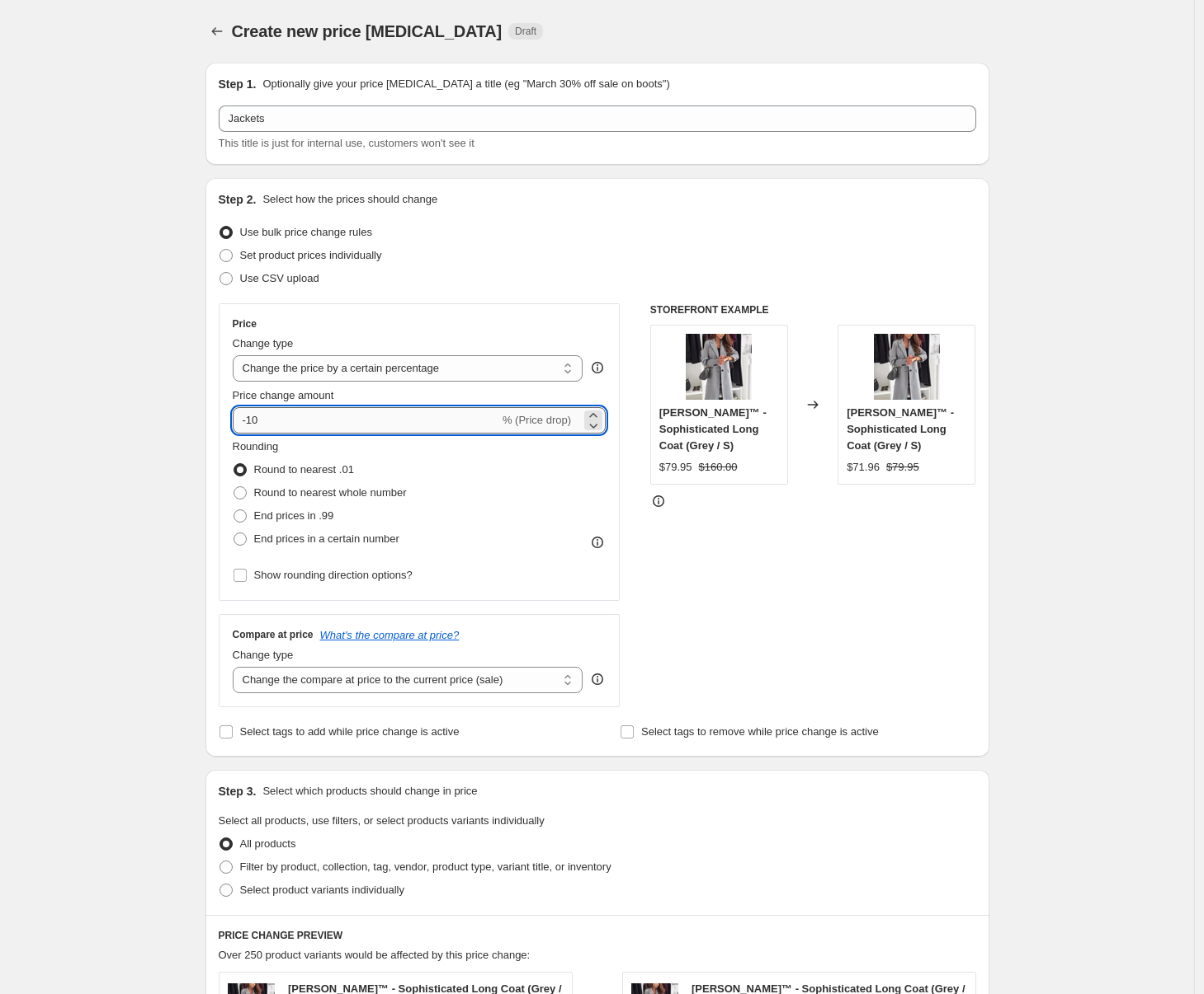
click at [294, 418] on input "-10" at bounding box center [366, 420] width 267 height 26
type input "-1"
type input "-0"
drag, startPoint x: 277, startPoint y: 532, endPoint x: 283, endPoint y: 561, distance: 29.6
click at [276, 534] on span "End prices in a certain number" at bounding box center [327, 538] width 146 height 13
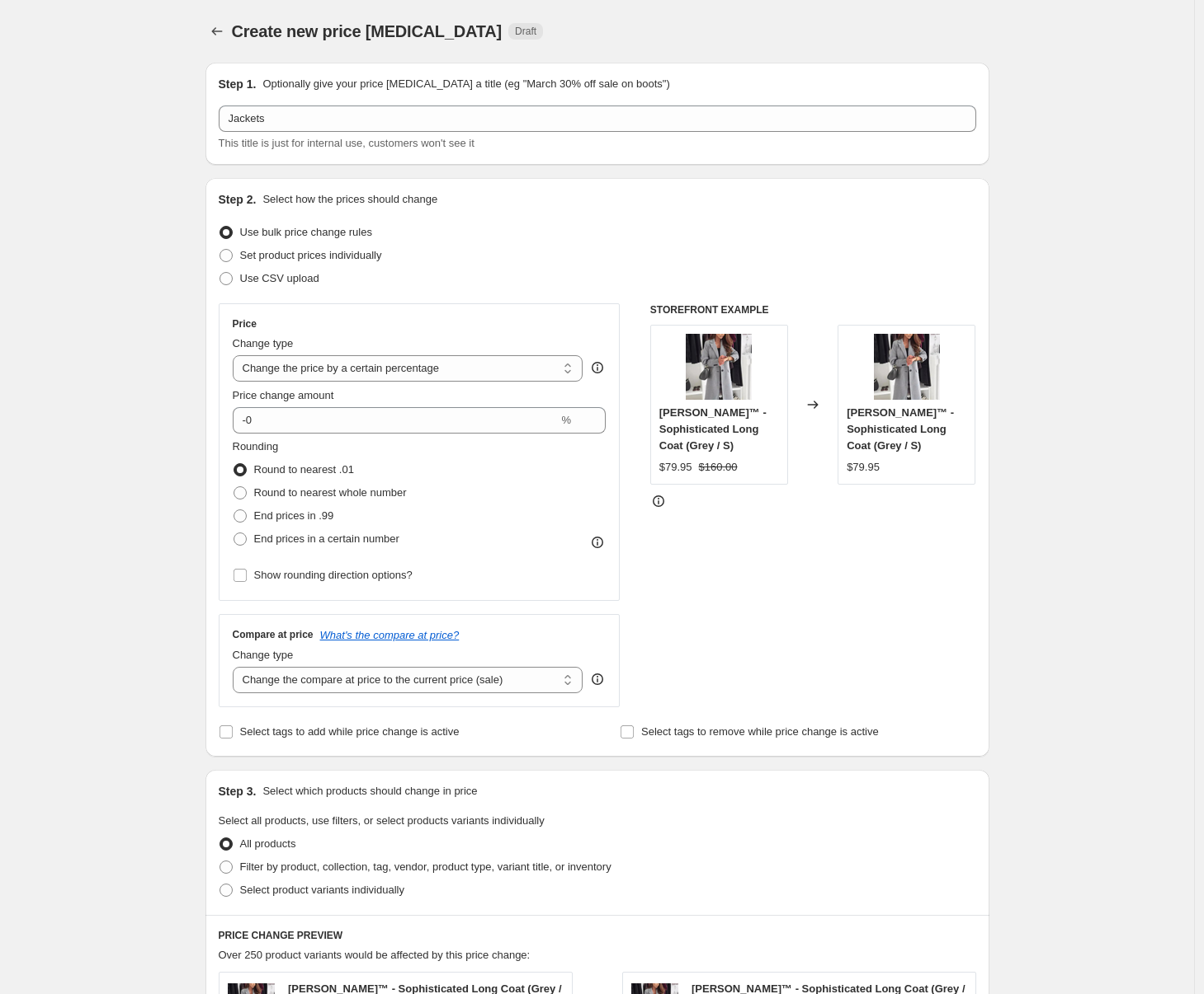
click at [234, 533] on input "End prices in a certain number" at bounding box center [234, 532] width 1 height 1
radio input "true"
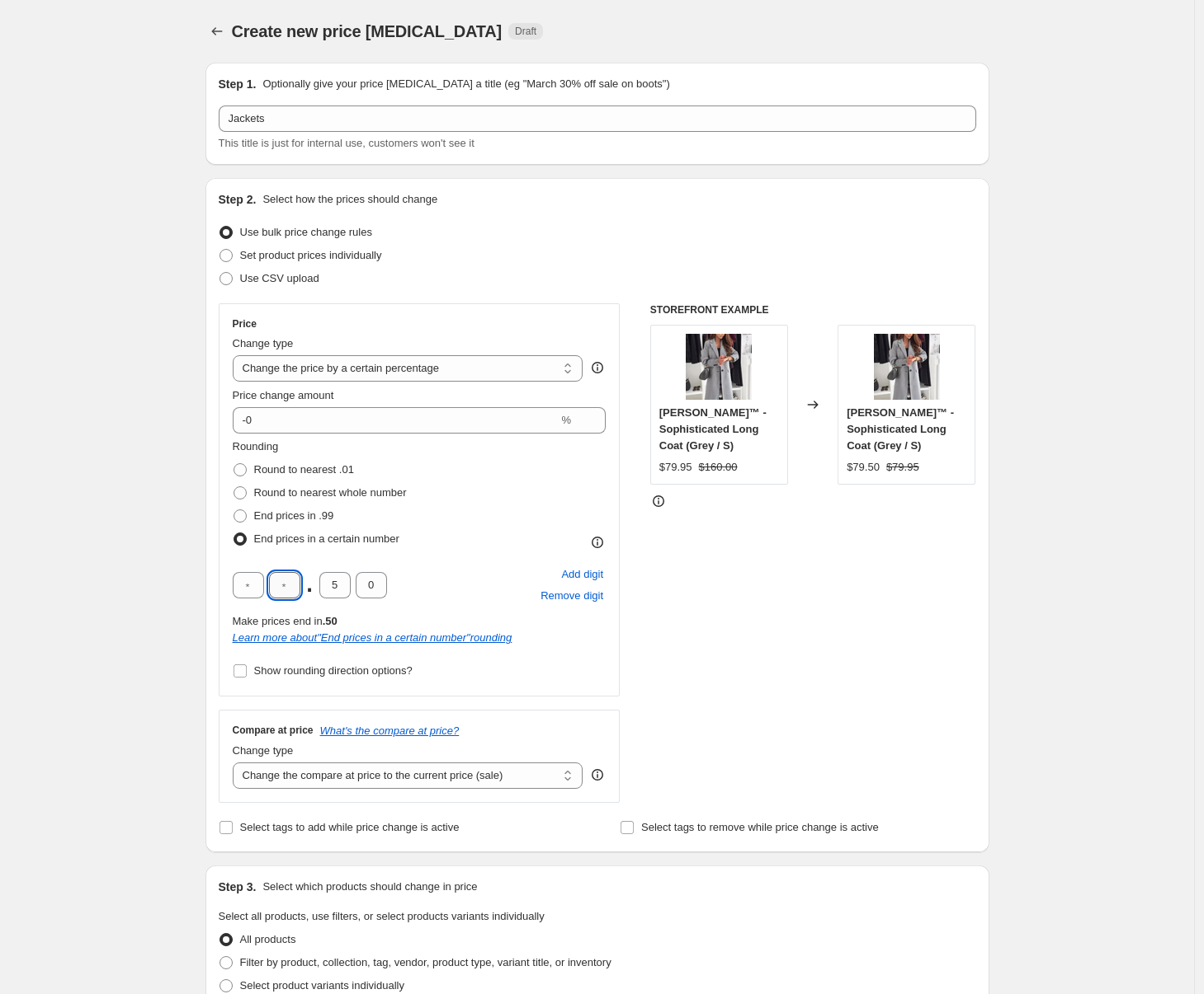
click at [292, 587] on input "text" at bounding box center [284, 585] width 31 height 26
type input "4"
type input "9"
type input "4"
type input "5"
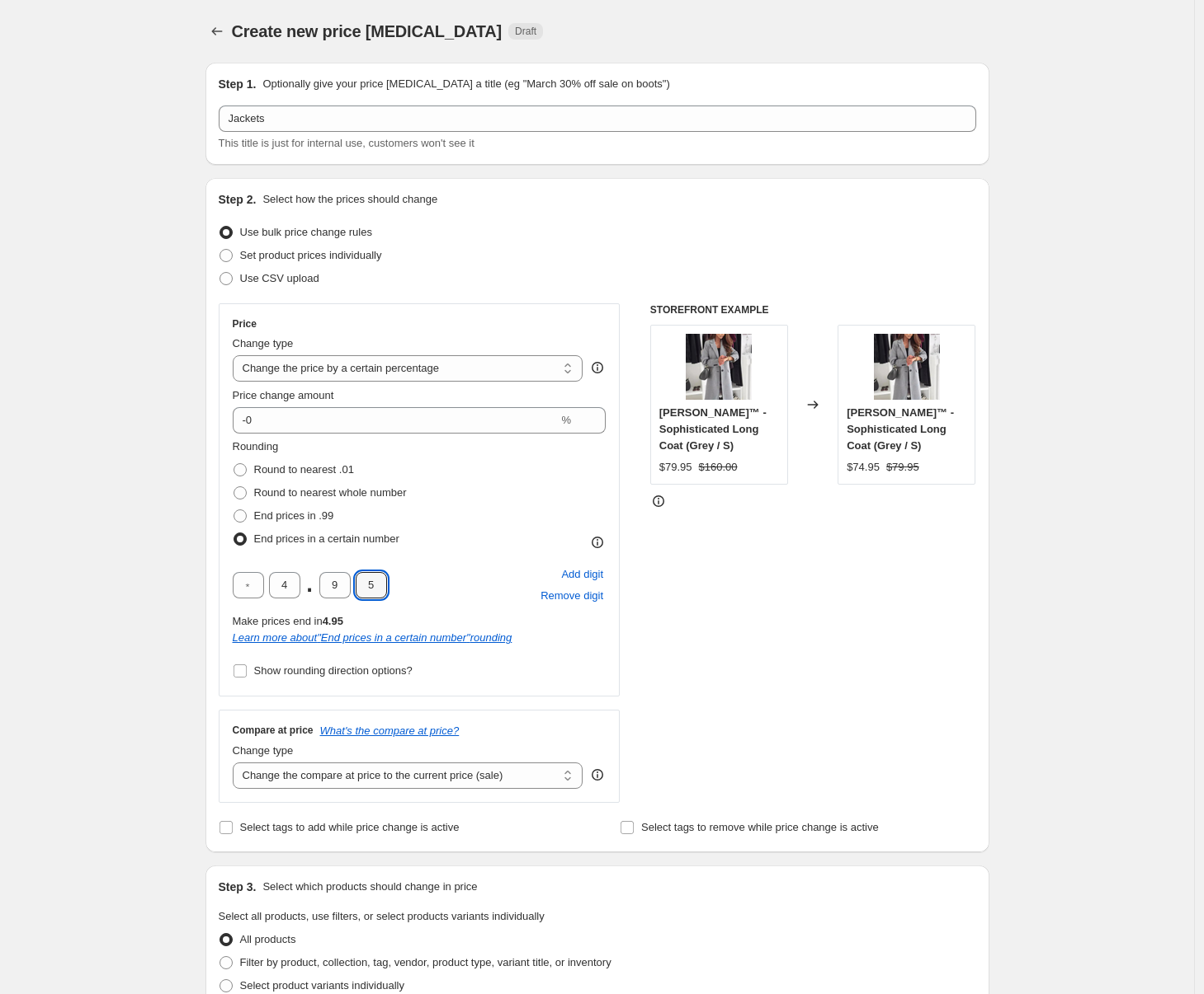
click at [140, 582] on div "Create new price [MEDICAL_DATA]. This page is ready Create new price [MEDICAL_D…" at bounding box center [597, 884] width 1193 height 1770
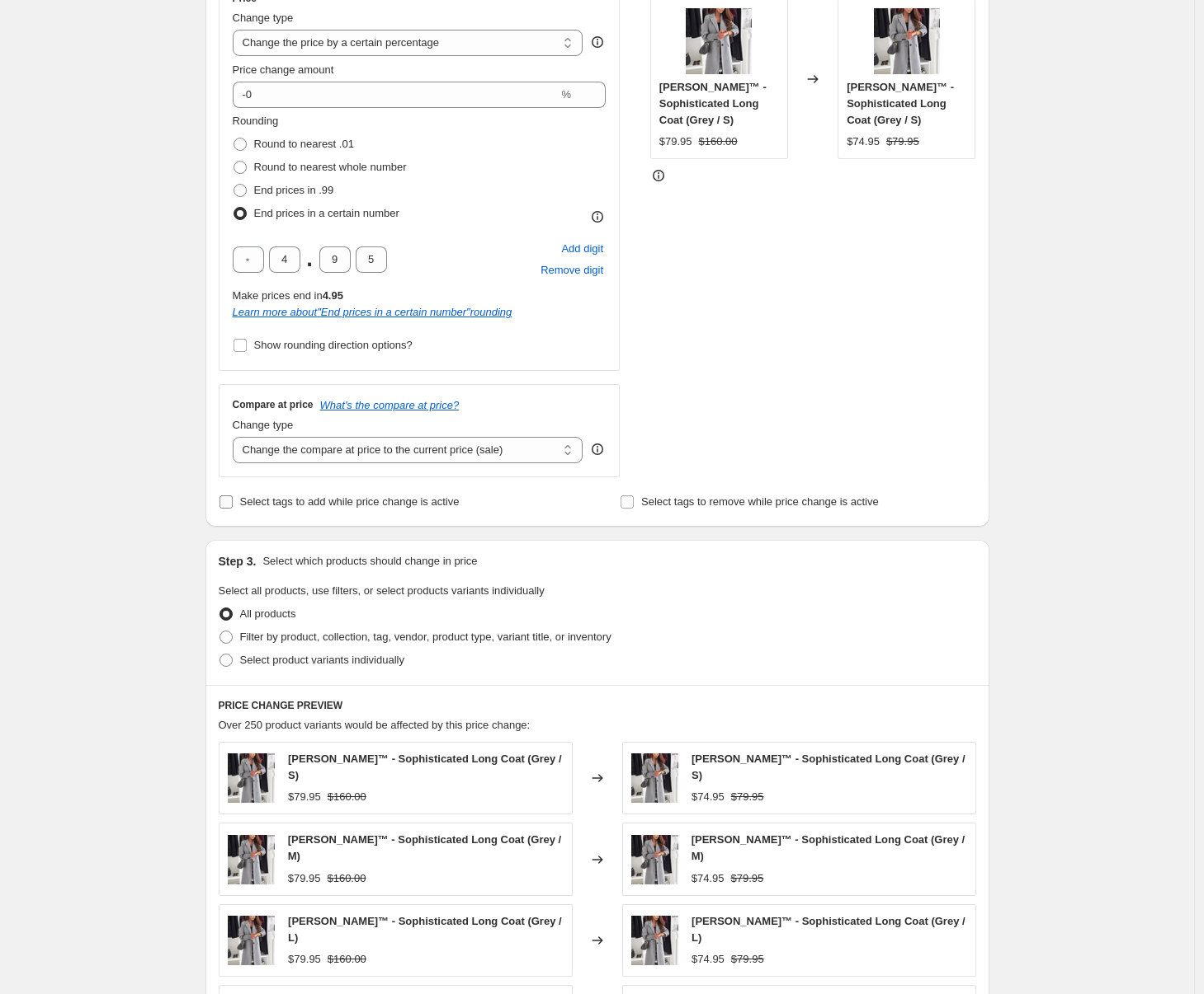
scroll to position [328, 0]
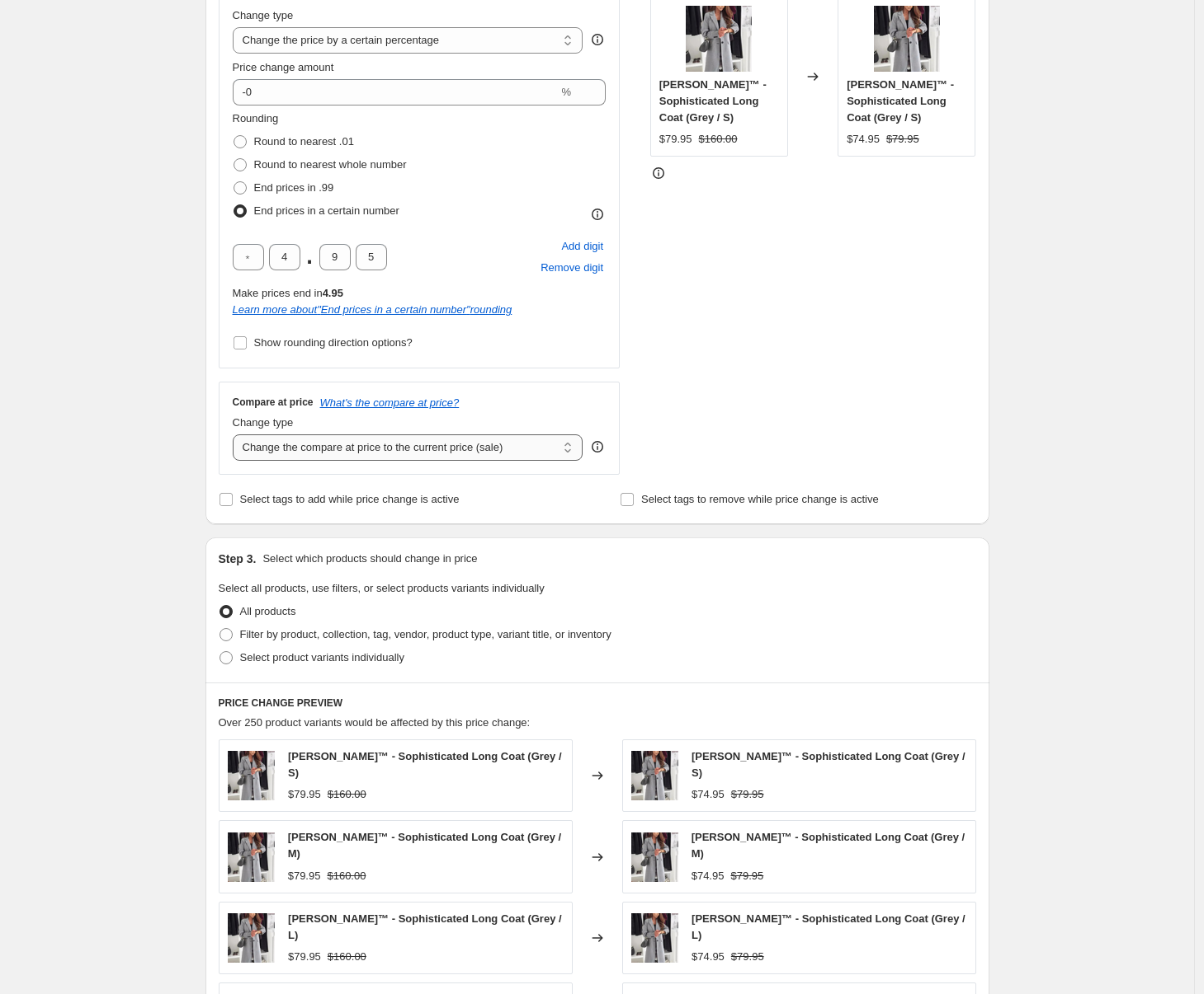
click at [380, 443] on select "Change the compare at price to the current price (sale) Change the compare at p…" at bounding box center [407, 447] width 350 height 26
select select "percentage"
click at [237, 434] on select "Change the compare at price to the current price (sale) Change the compare at p…" at bounding box center [407, 447] width 350 height 26
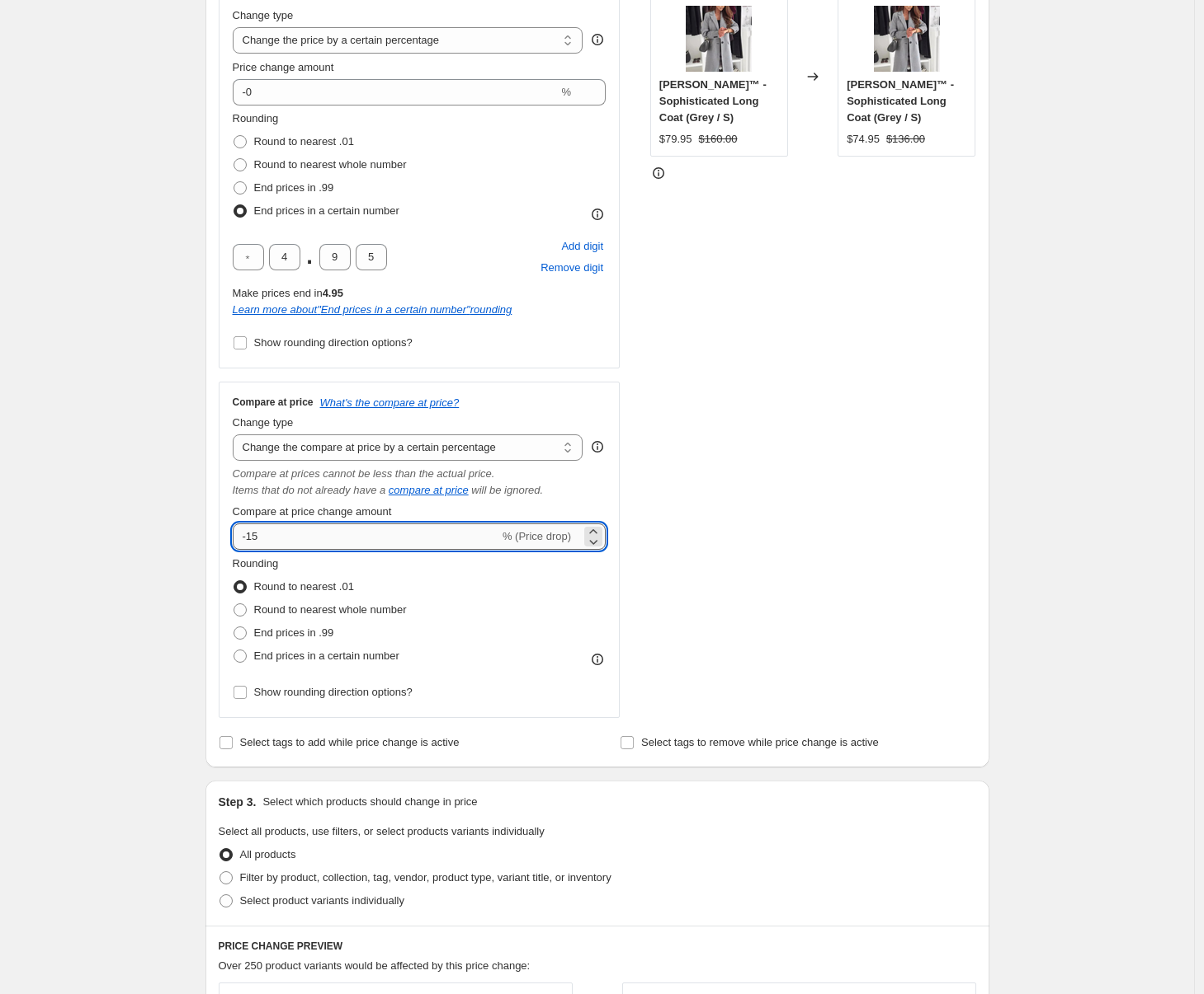
click at [385, 535] on input "-15" at bounding box center [366, 536] width 267 height 26
type input "-1"
type input "-0"
drag, startPoint x: 295, startPoint y: 657, endPoint x: 299, endPoint y: 679, distance: 22.4
click at [295, 657] on span "End prices in a certain number" at bounding box center [327, 656] width 146 height 13
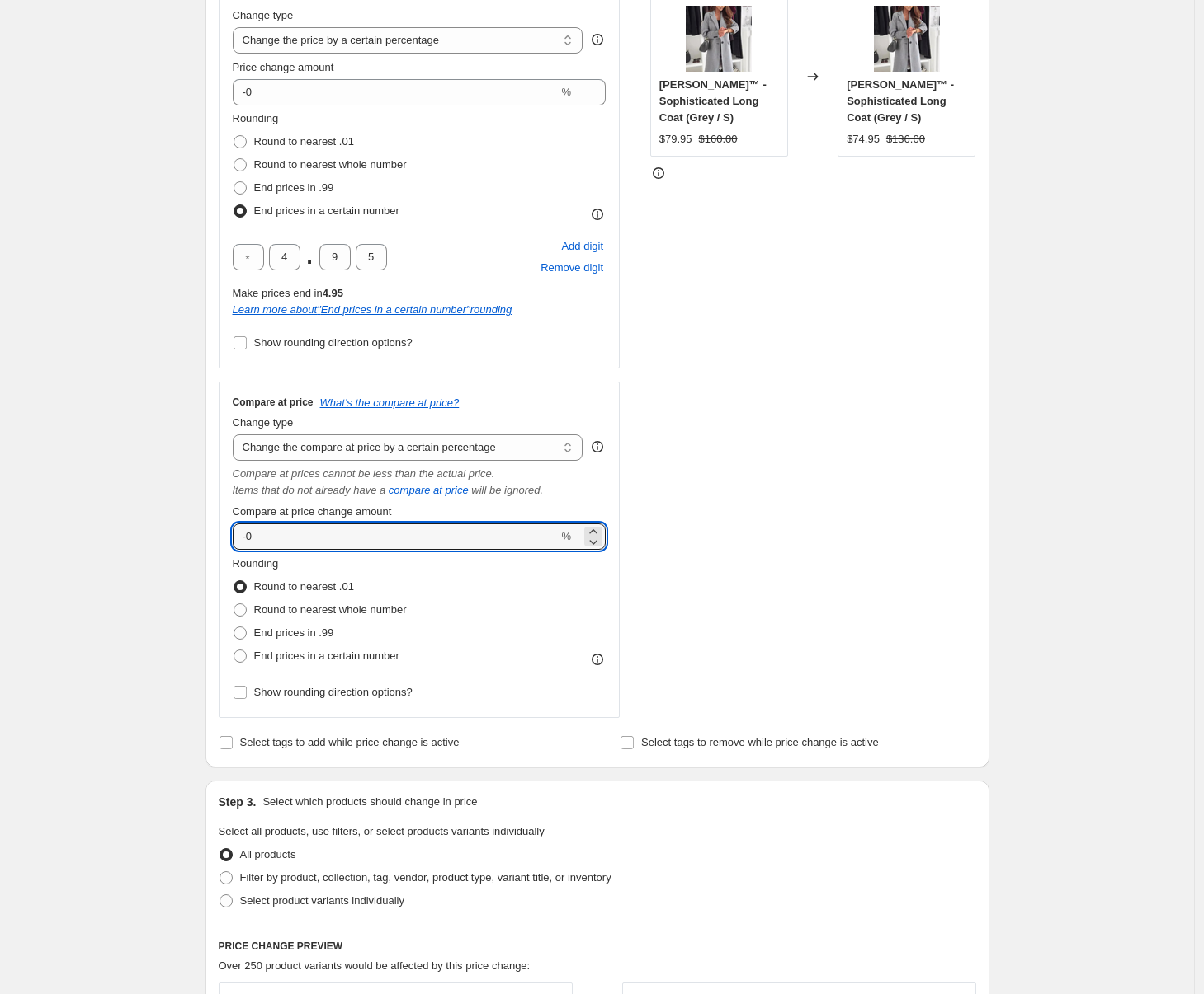
click at [234, 651] on input "End prices in a certain number" at bounding box center [234, 650] width 1 height 1
radio input "true"
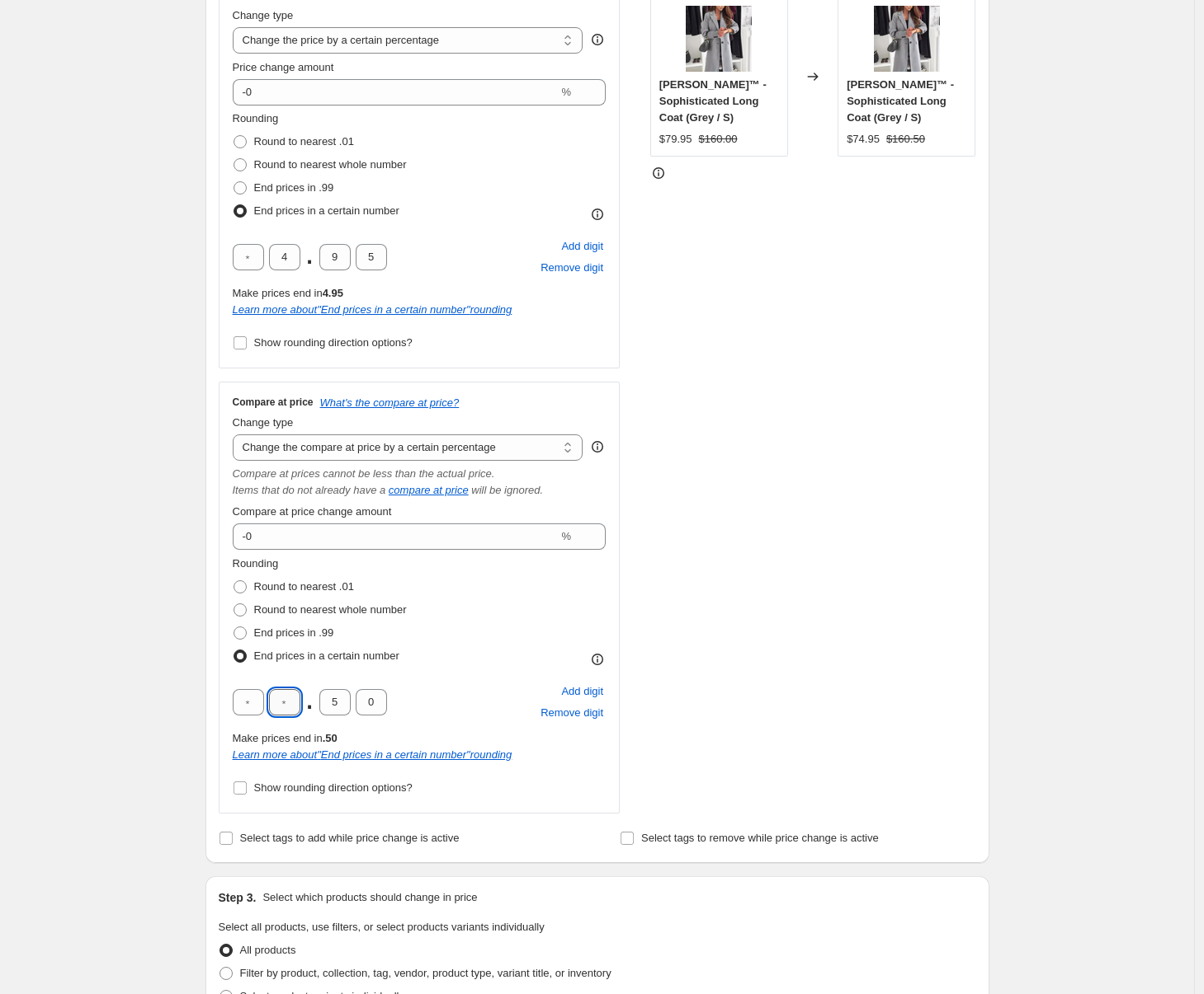
click at [277, 704] on input "text" at bounding box center [284, 702] width 31 height 26
type input "4"
type input "9"
type input "5"
click at [155, 656] on div "Create new price change job. This page is ready Create new price change job Dra…" at bounding box center [597, 726] width 1193 height 2109
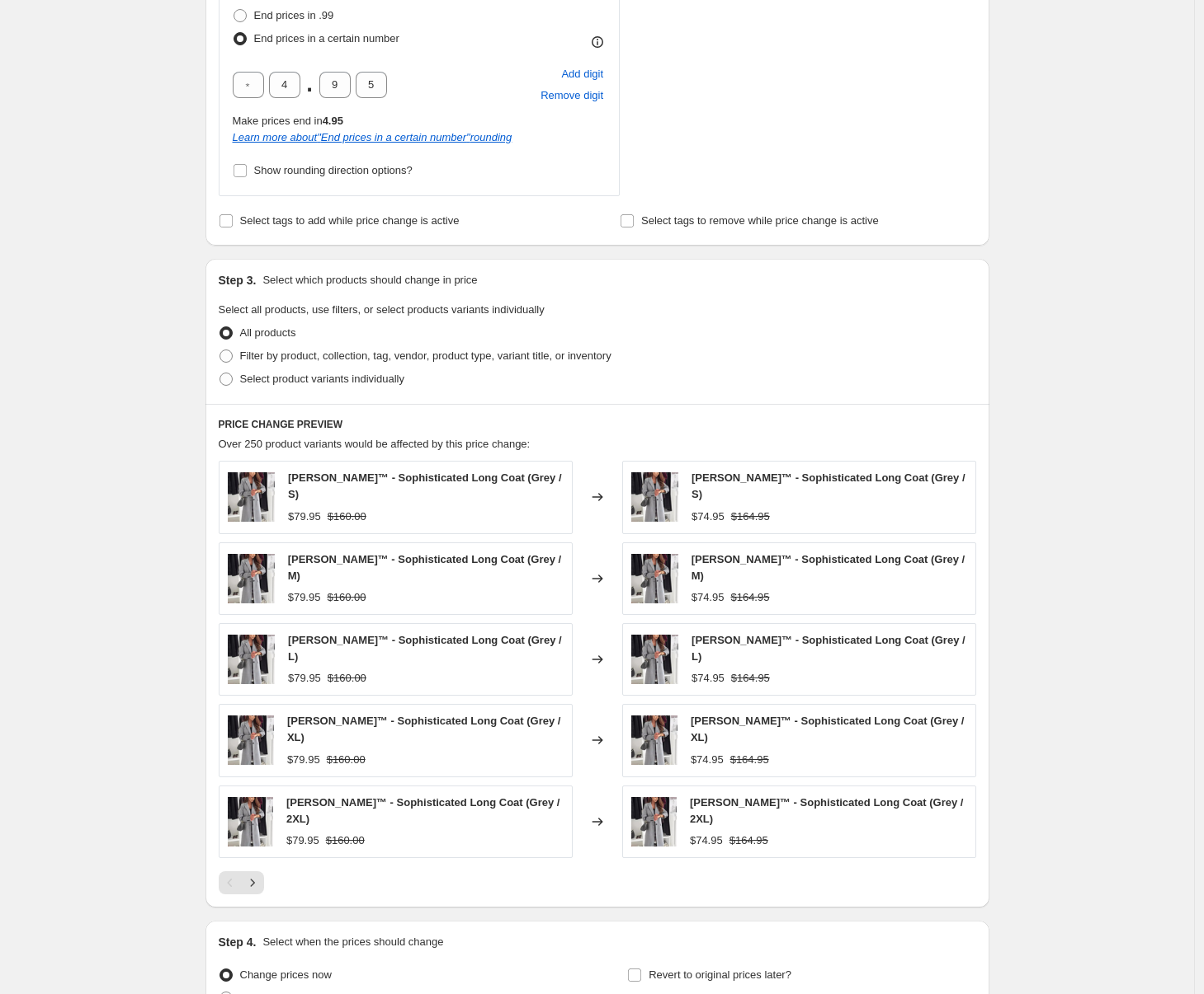
scroll to position [982, 0]
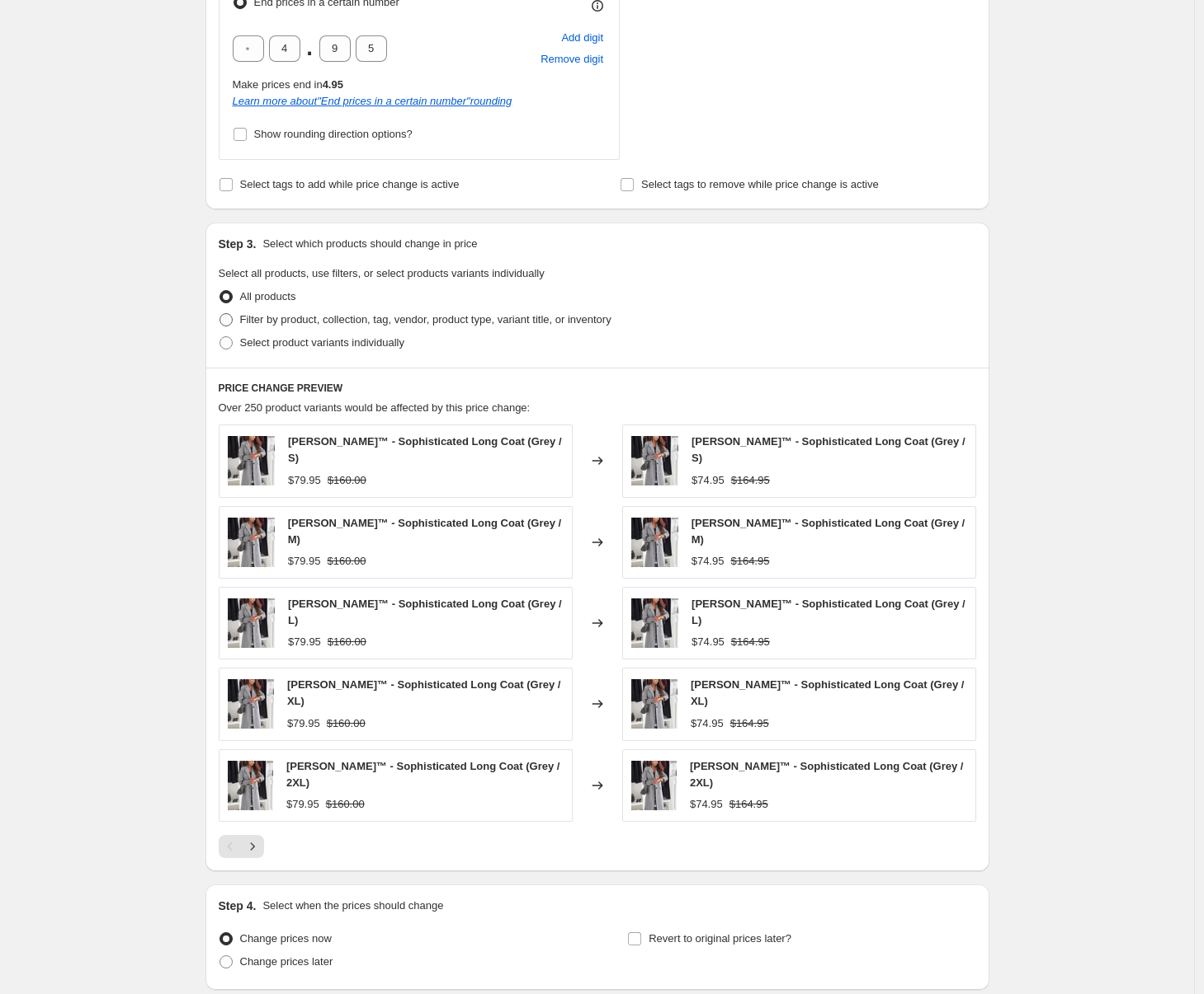
click at [317, 311] on span "Filter by product, collection, tag, vendor, product type, variant title, or inv…" at bounding box center [425, 319] width 372 height 16
click at [220, 313] on input "Filter by product, collection, tag, vendor, product type, variant title, or inv…" at bounding box center [219, 313] width 1 height 1
radio input "true"
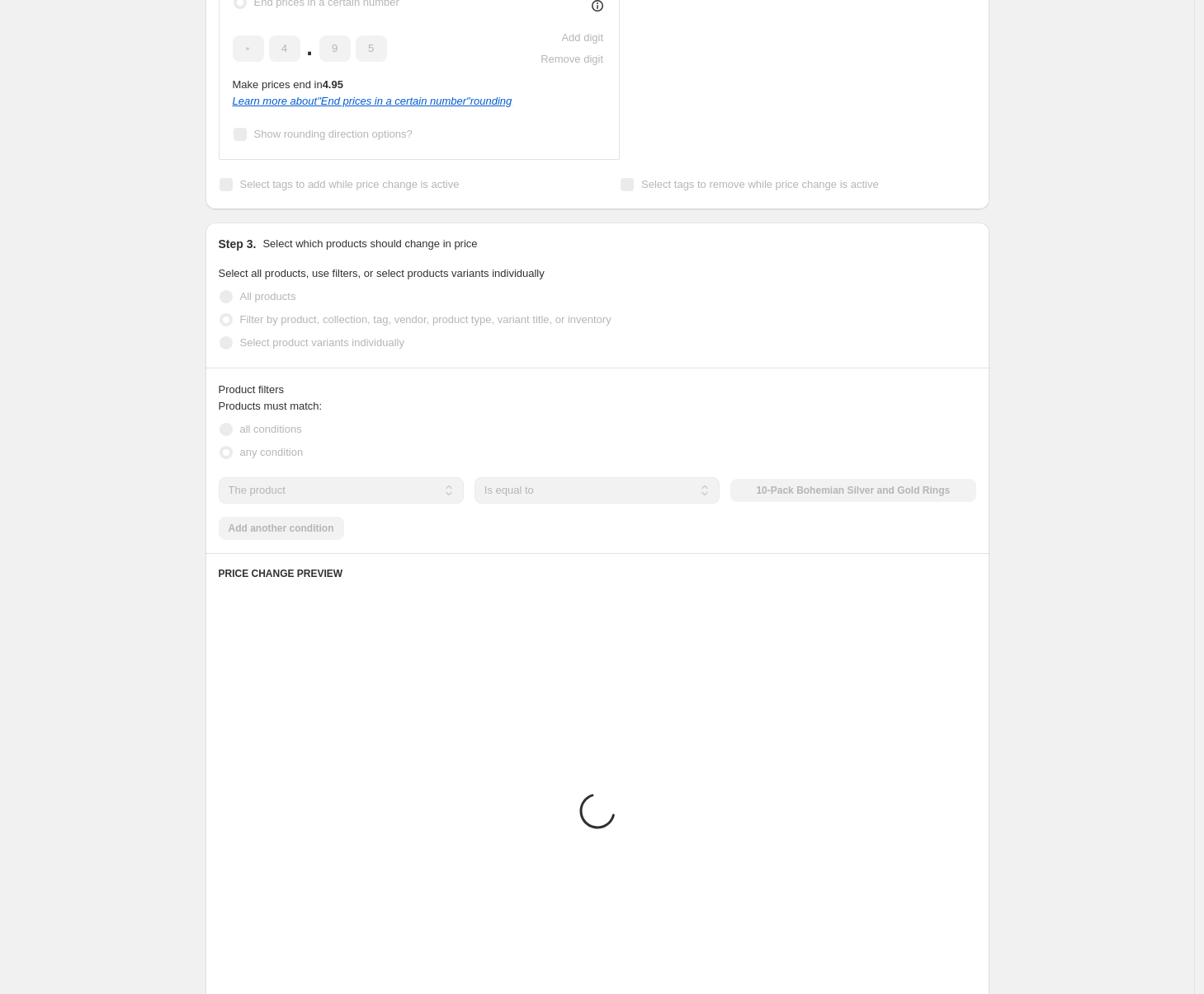
scroll to position [971, 0]
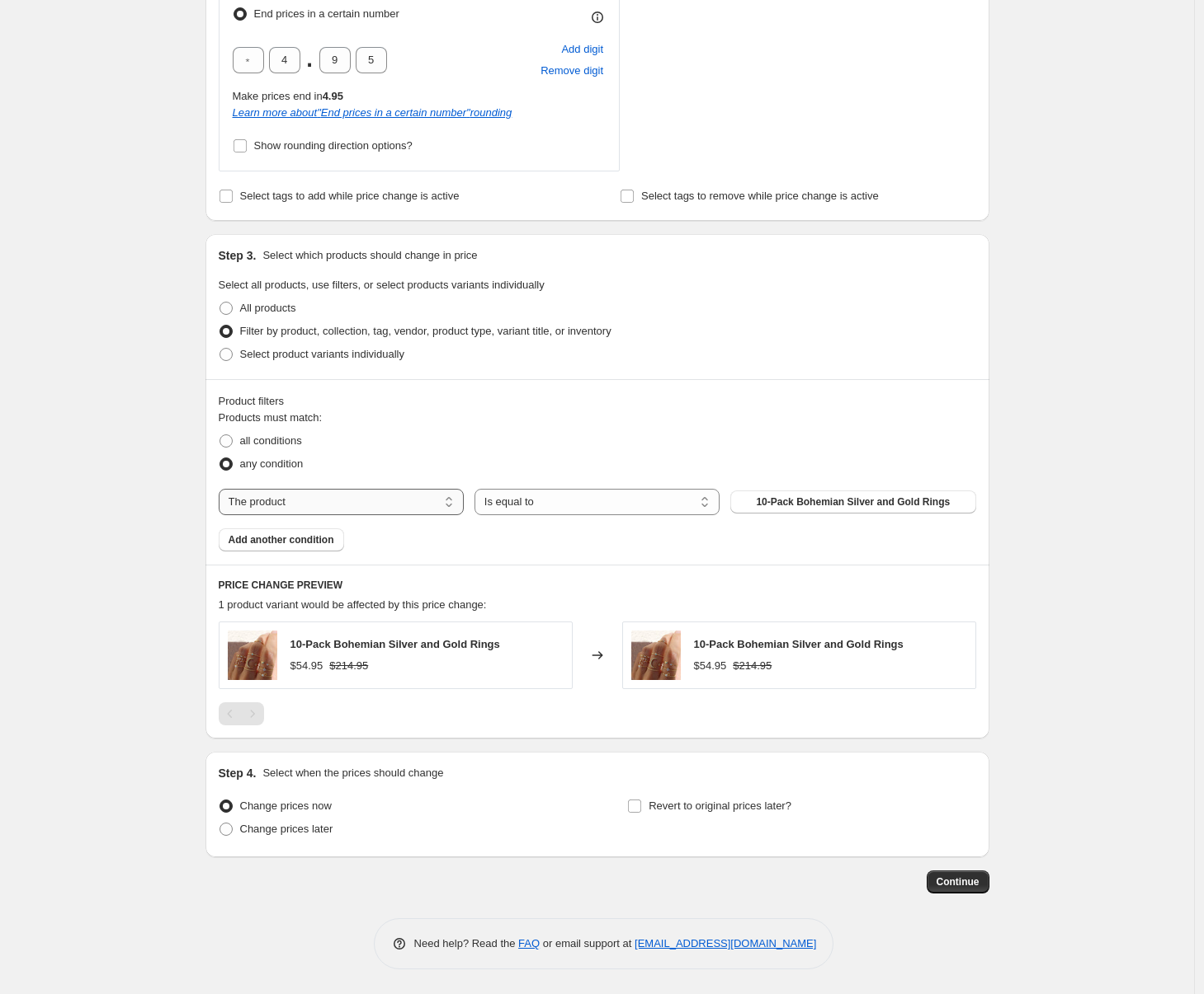
click at [427, 511] on select "The product The product's collection The product's tag The product's vendor The…" at bounding box center [341, 501] width 245 height 26
select select "collection"
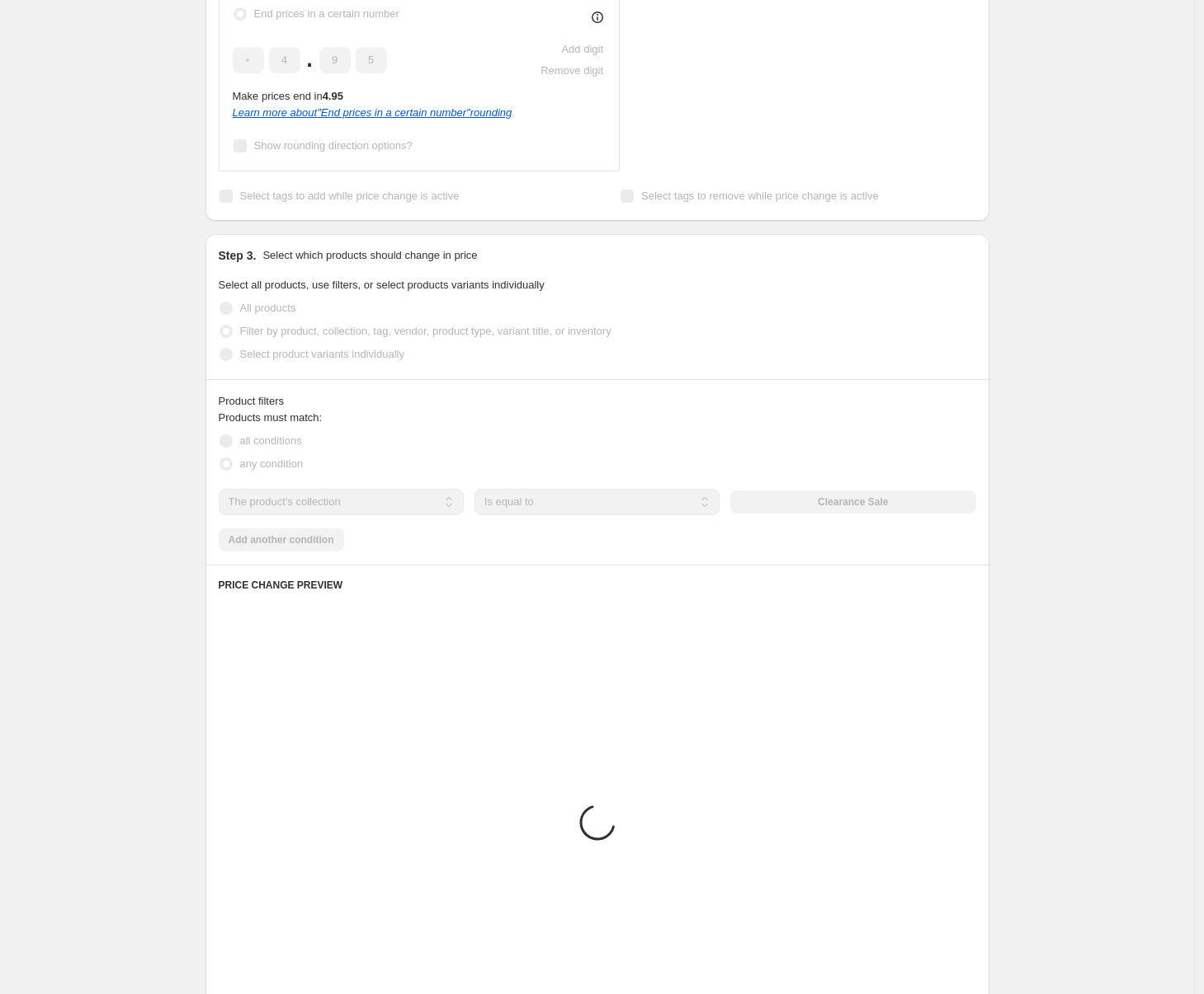
scroll to position [858, 0]
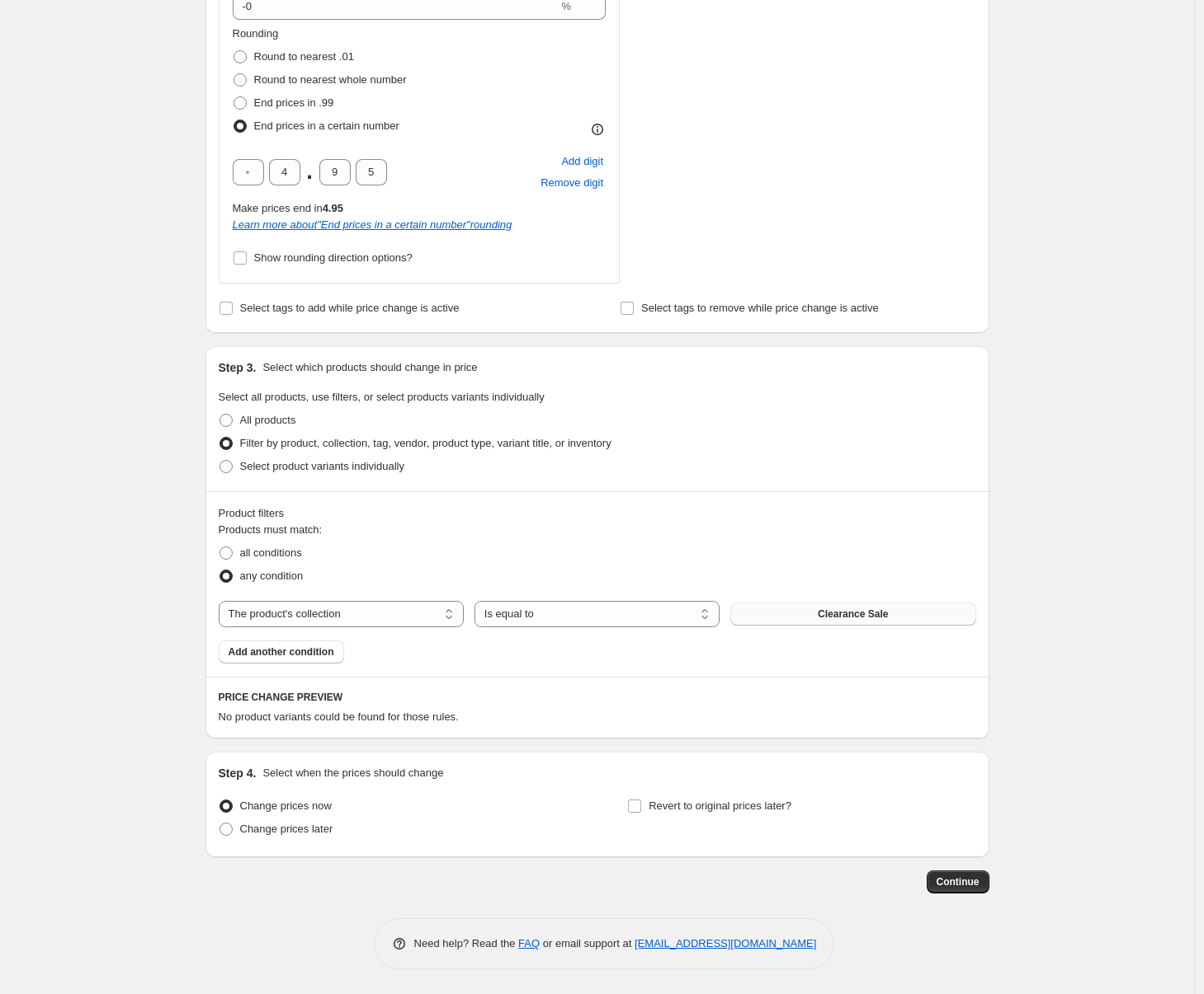
click at [854, 613] on span "Clearance Sale" at bounding box center [853, 615] width 70 height 14
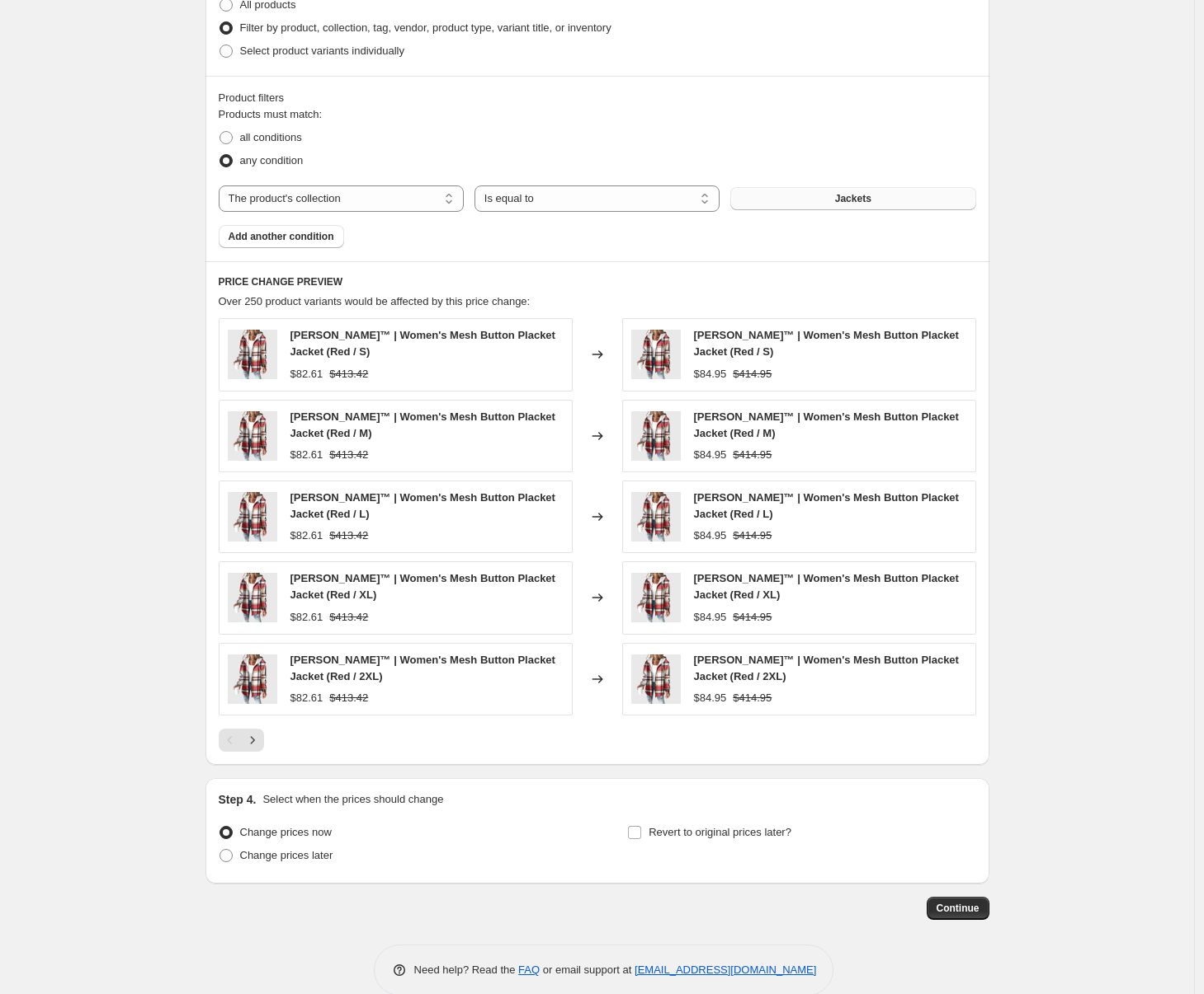
scroll to position [1300, 0]
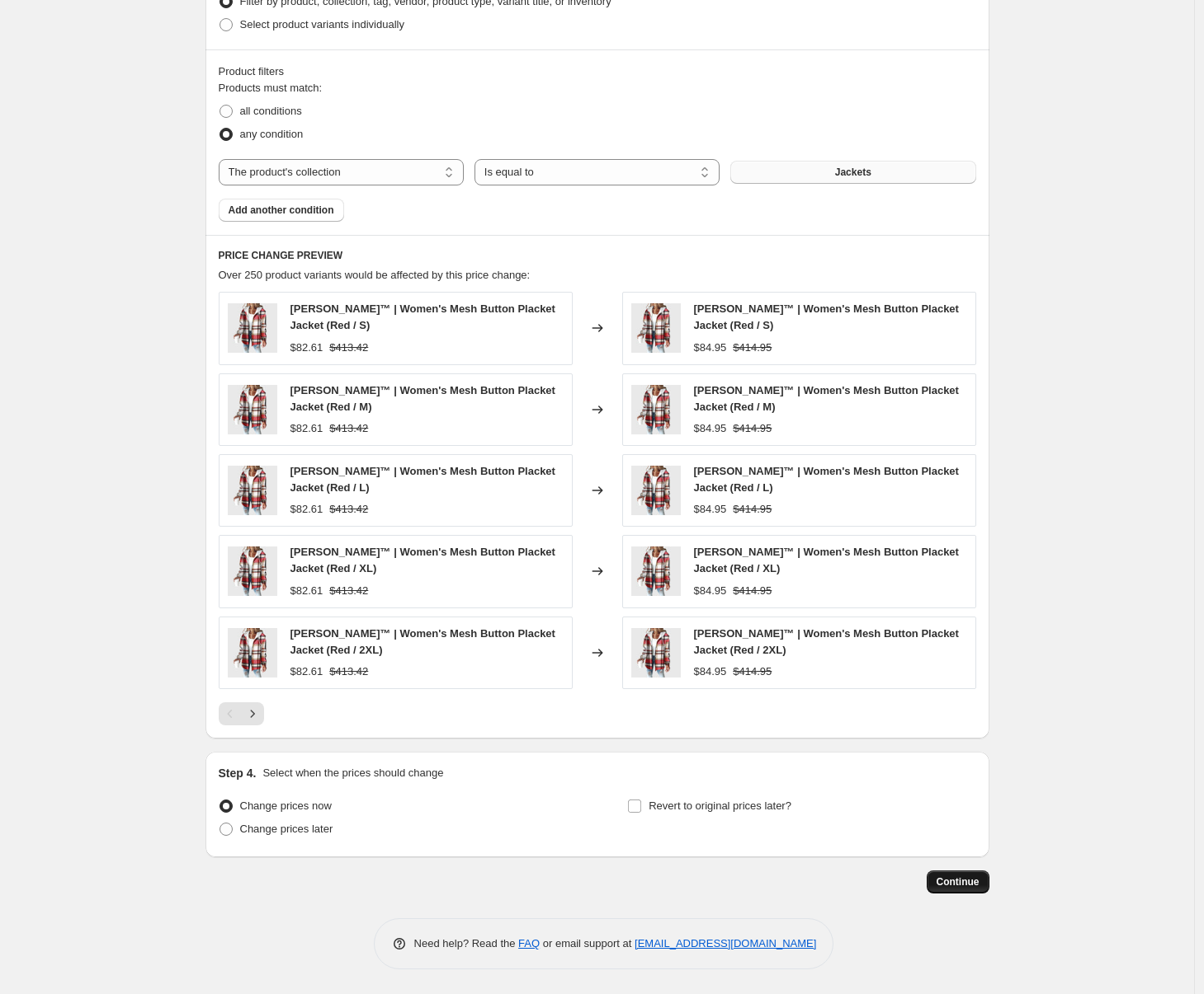
click at [951, 878] on span "Continue" at bounding box center [958, 882] width 43 height 14
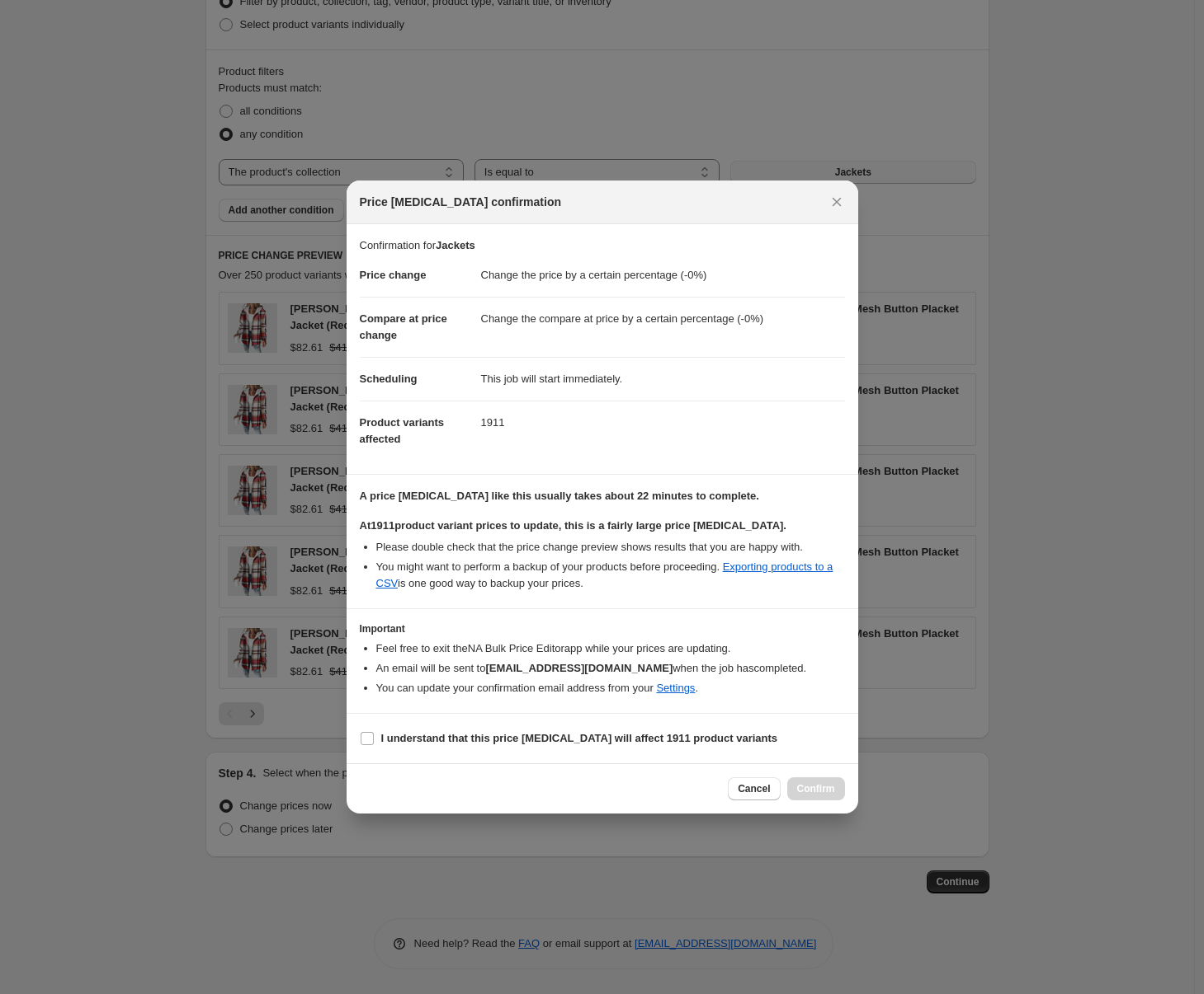
drag, startPoint x: 622, startPoint y: 742, endPoint x: 794, endPoint y: 801, distance: 181.8
click at [624, 743] on b "I understand that this price change job will affect 1911 product variants" at bounding box center [579, 738] width 397 height 13
click at [627, 742] on b "I understand that this price change job will affect 1911 product variants" at bounding box center [579, 738] width 397 height 13
click at [374, 742] on input "I understand that this price change job will affect 1911 product variants" at bounding box center [368, 739] width 14 height 14
checkbox input "true"
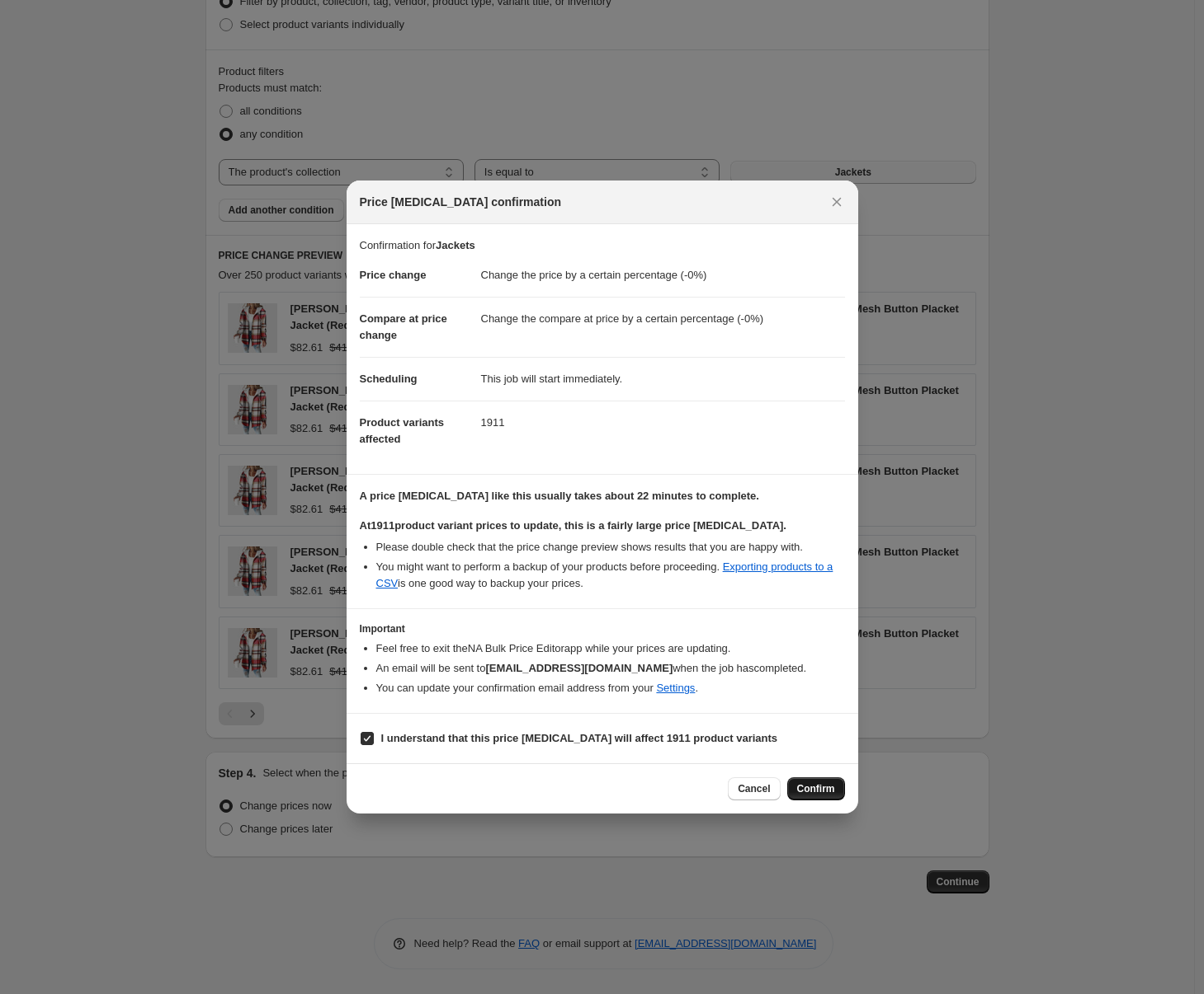
click at [831, 800] on button "Confirm" at bounding box center [816, 789] width 58 height 23
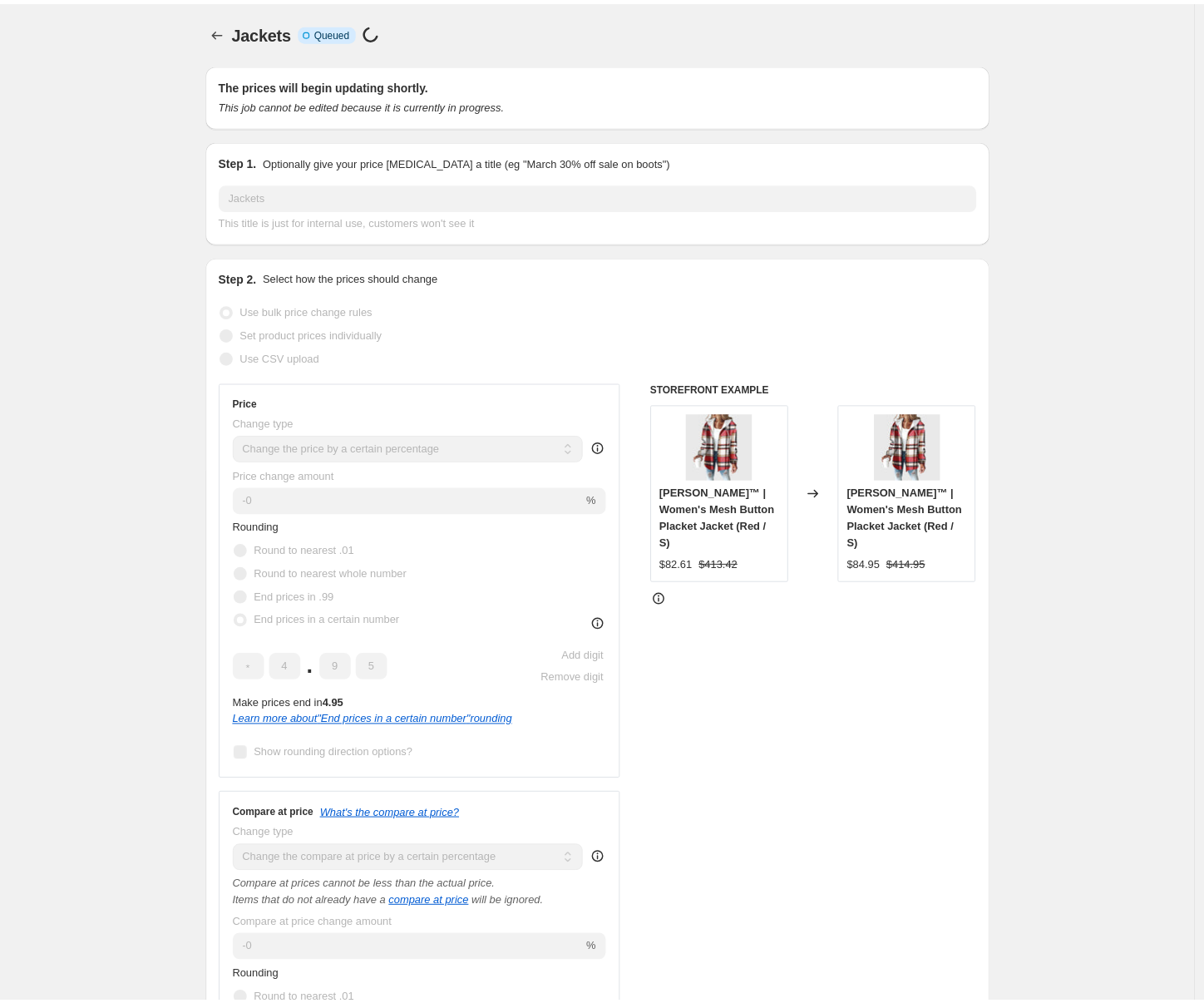
scroll to position [1312, 0]
